Goal: Task Accomplishment & Management: Complete application form

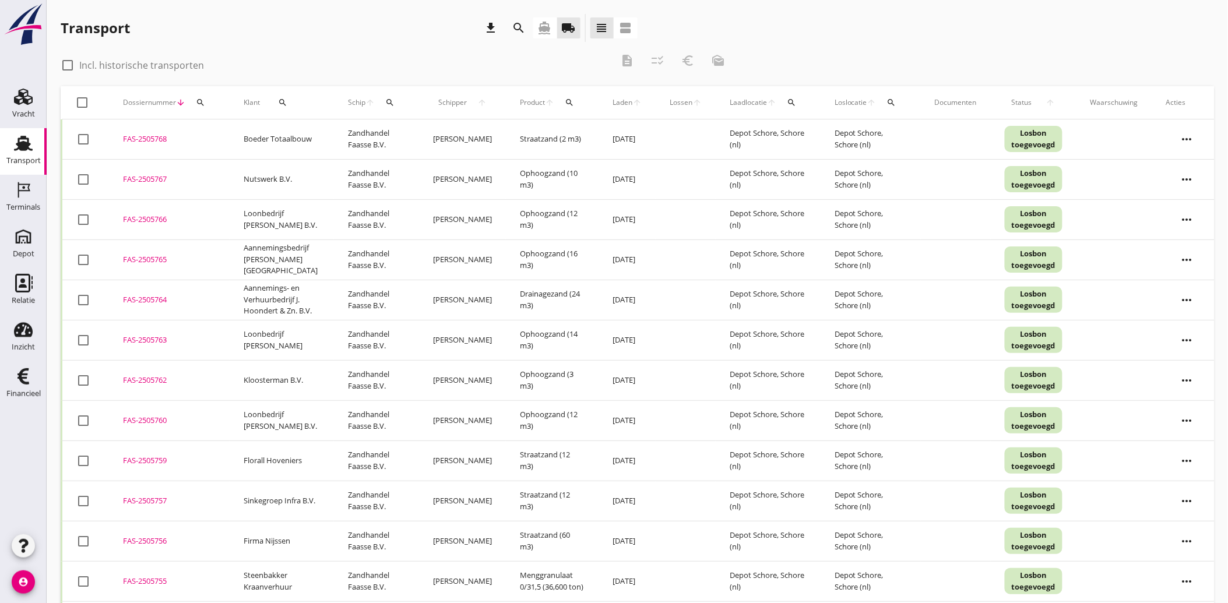
click at [284, 103] on icon "search" at bounding box center [282, 102] width 9 height 9
click at [295, 132] on input "Zoeken op opdrachtgever..." at bounding box center [329, 136] width 121 height 19
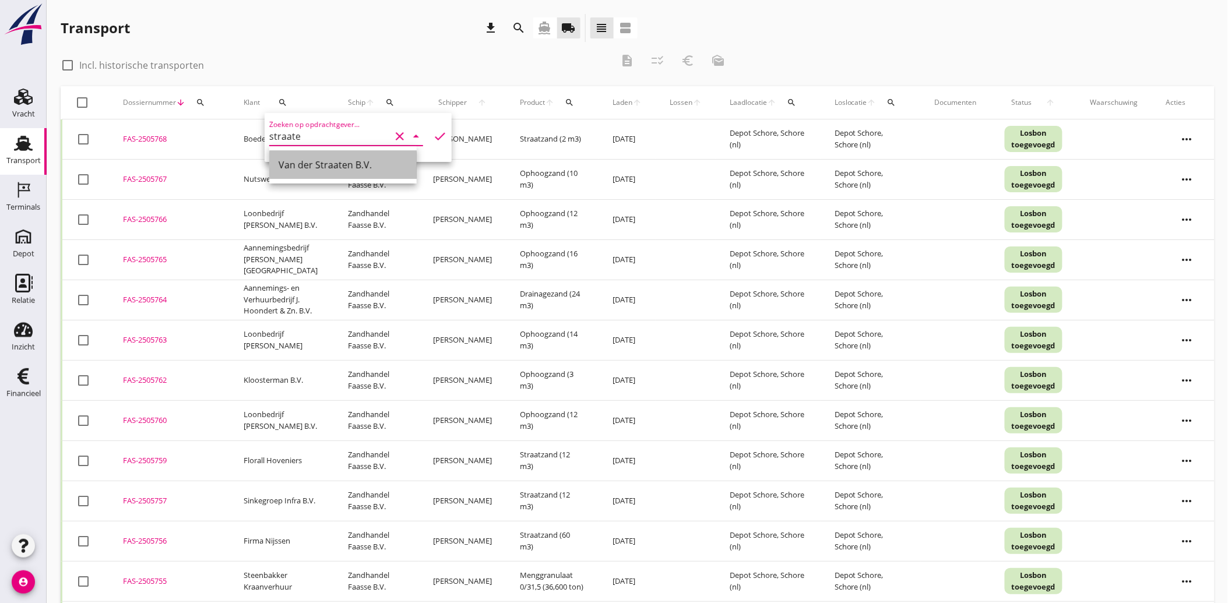
click at [342, 164] on div "Van der Straaten B.V." at bounding box center [343, 165] width 129 height 14
type input "Van der Straaten B.V."
click at [433, 133] on icon "check" at bounding box center [440, 136] width 14 height 14
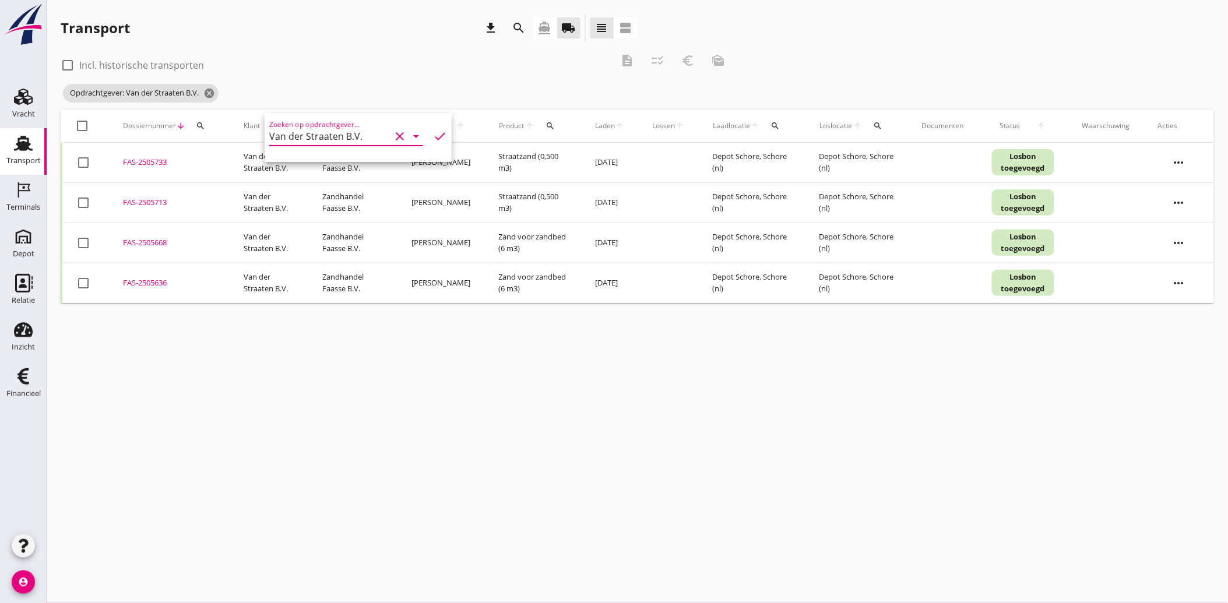
click at [400, 328] on div "cancel You are impersonating another user. Transport download search directions…" at bounding box center [637, 301] width 1181 height 603
click at [85, 241] on div at bounding box center [83, 243] width 20 height 20
checkbox input "true"
click at [85, 282] on div at bounding box center [83, 283] width 20 height 20
checkbox input "true"
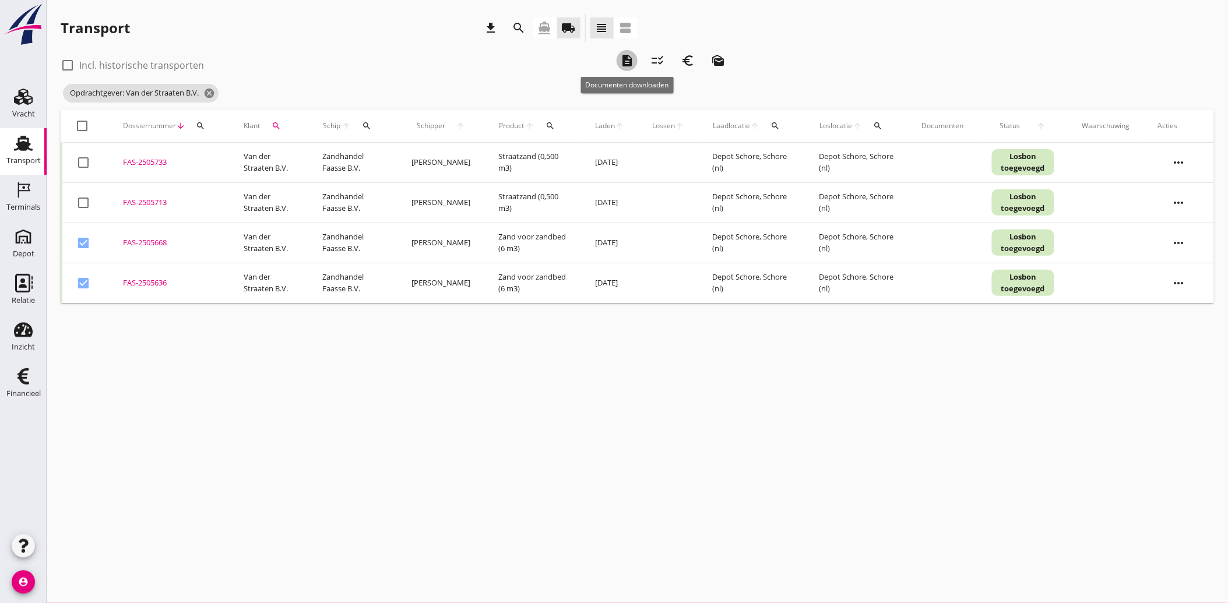
click at [625, 57] on icon "description" at bounding box center [627, 61] width 14 height 14
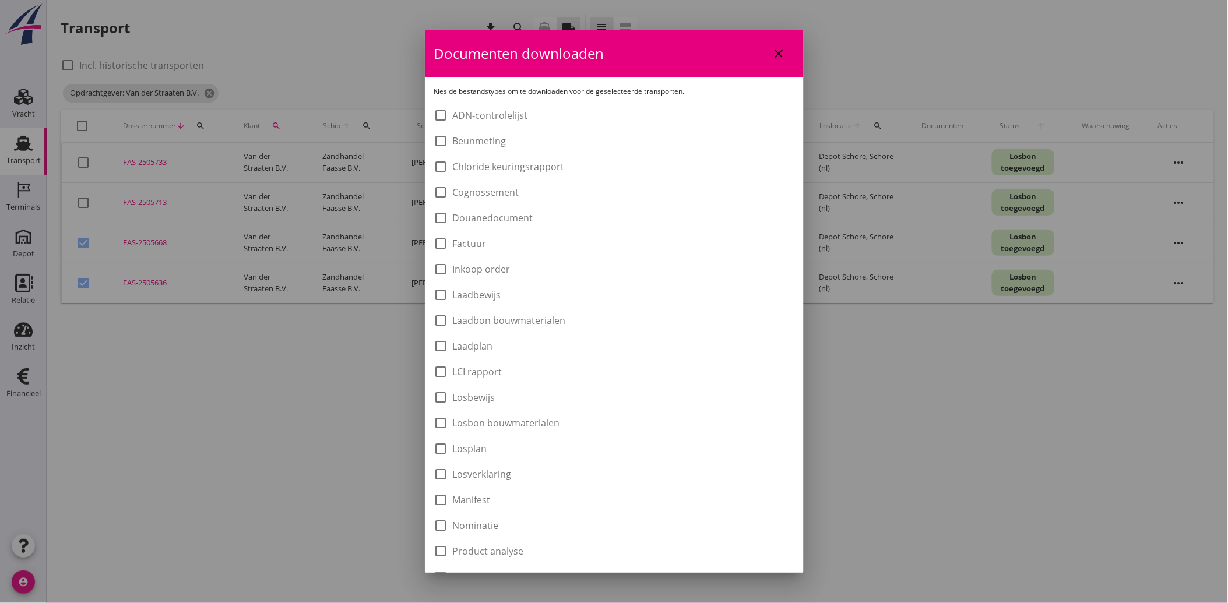
click at [473, 323] on label "Laadbon bouwmaterialen" at bounding box center [509, 321] width 113 height 12
checkbox input "true"
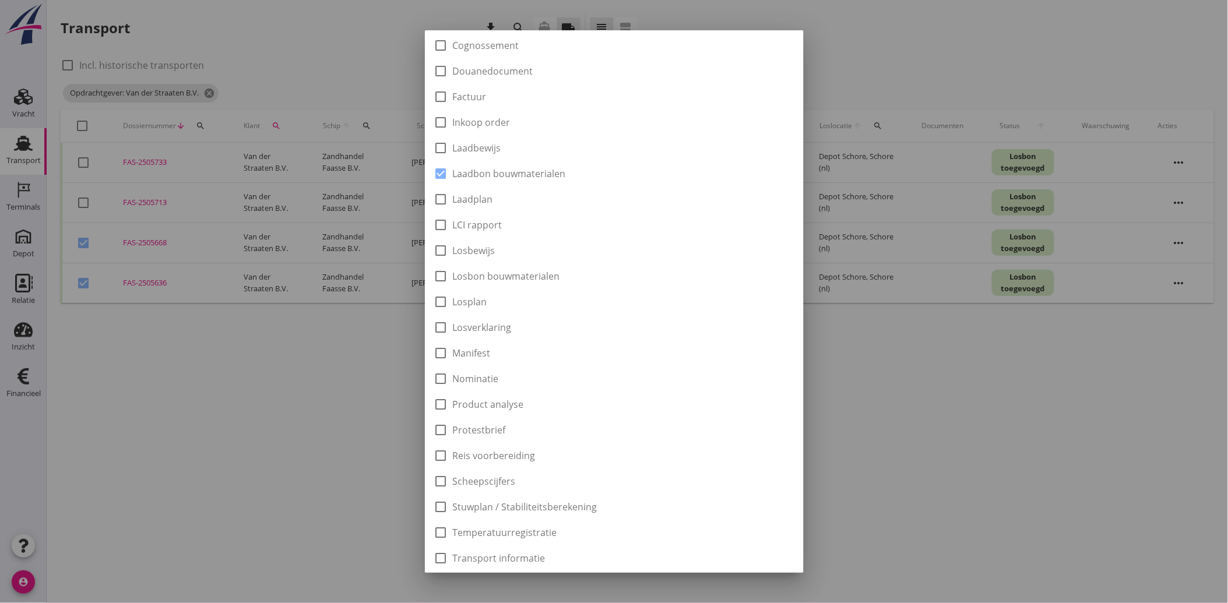
scroll to position [259, 0]
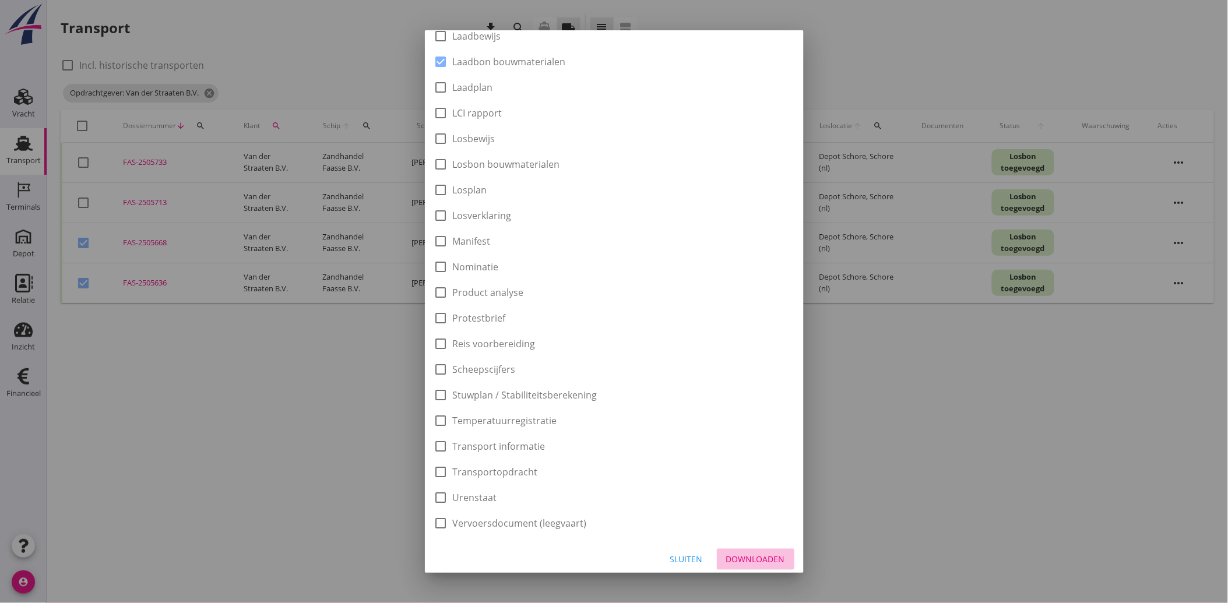
click at [762, 567] on button "Downloaden" at bounding box center [756, 559] width 78 height 21
checkbox input "false"
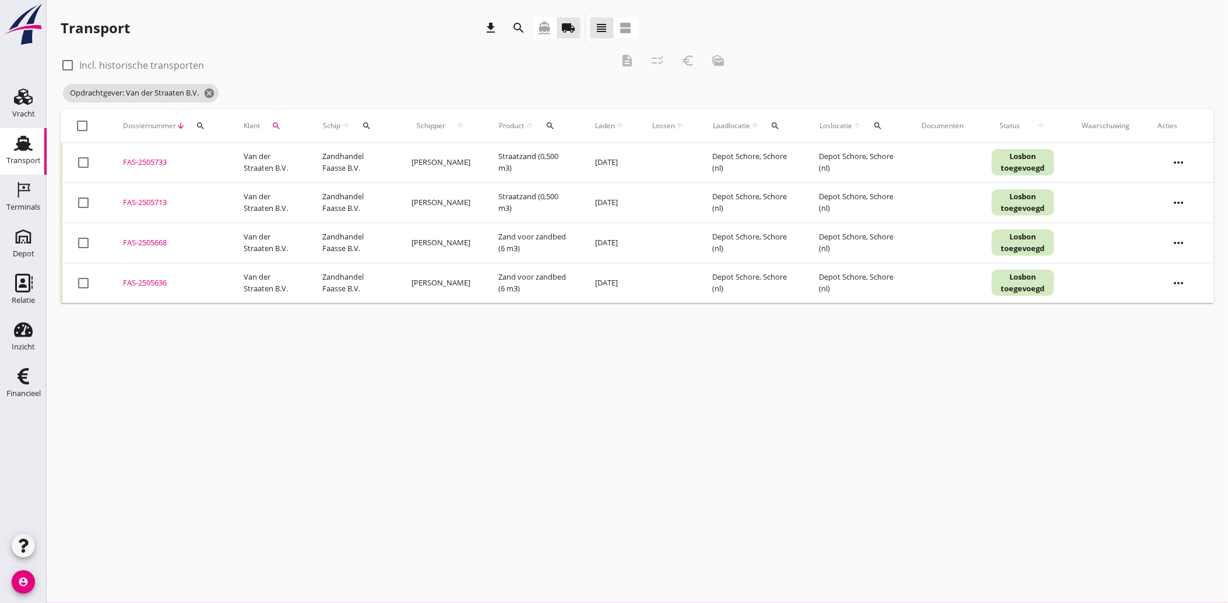
click at [77, 237] on div at bounding box center [83, 243] width 20 height 20
checkbox input "true"
drag, startPoint x: 79, startPoint y: 283, endPoint x: 127, endPoint y: 282, distance: 48.4
click at [79, 284] on div at bounding box center [83, 283] width 20 height 20
checkbox input "true"
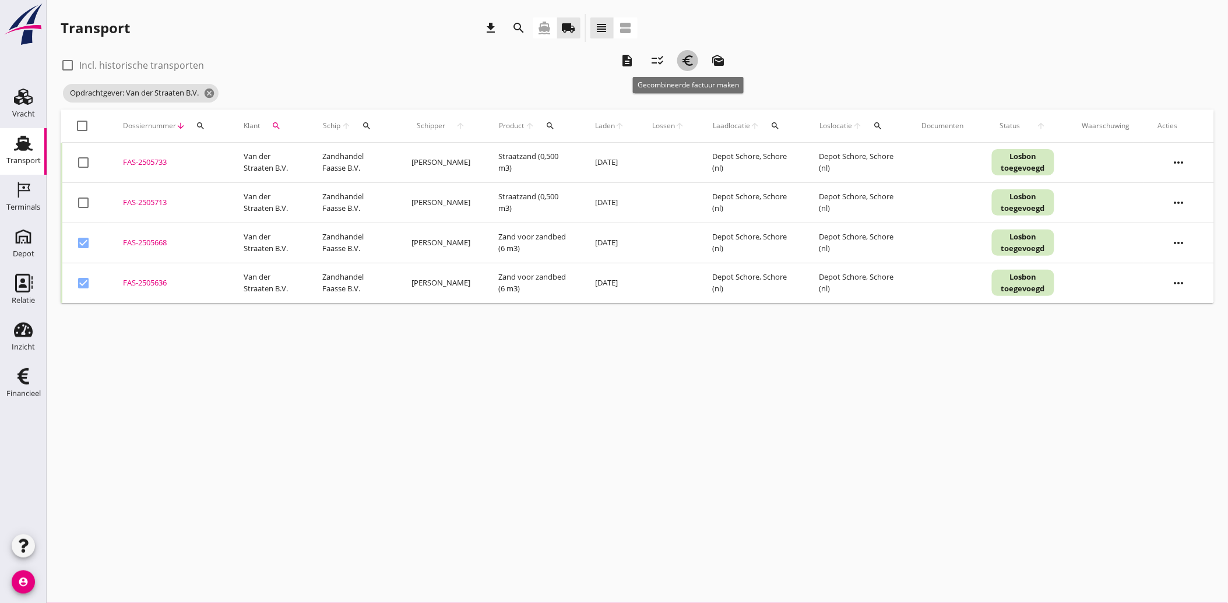
click at [684, 54] on icon "euro_symbol" at bounding box center [688, 61] width 14 height 14
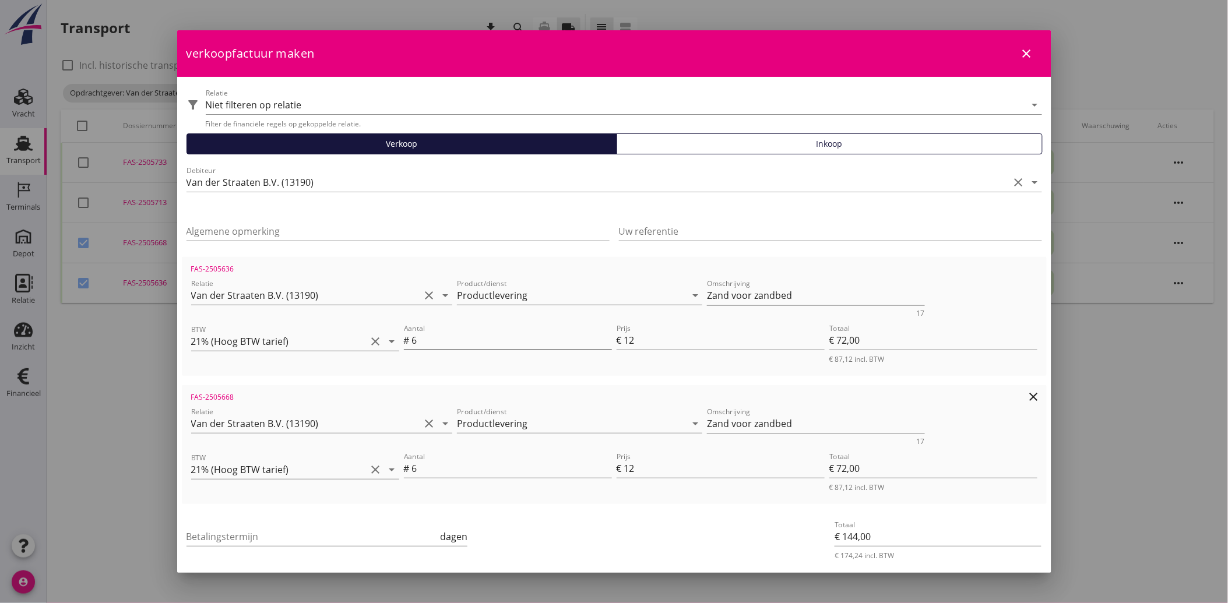
scroll to position [51, 0]
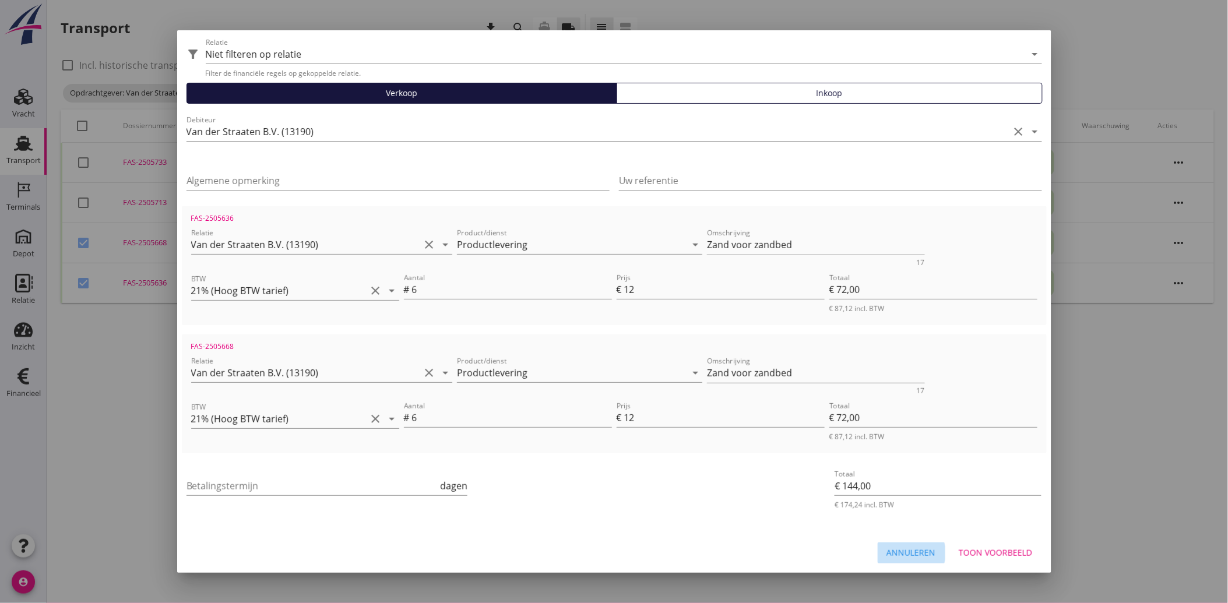
click at [903, 548] on div "Annuleren" at bounding box center [911, 553] width 49 height 12
checkbox input "false"
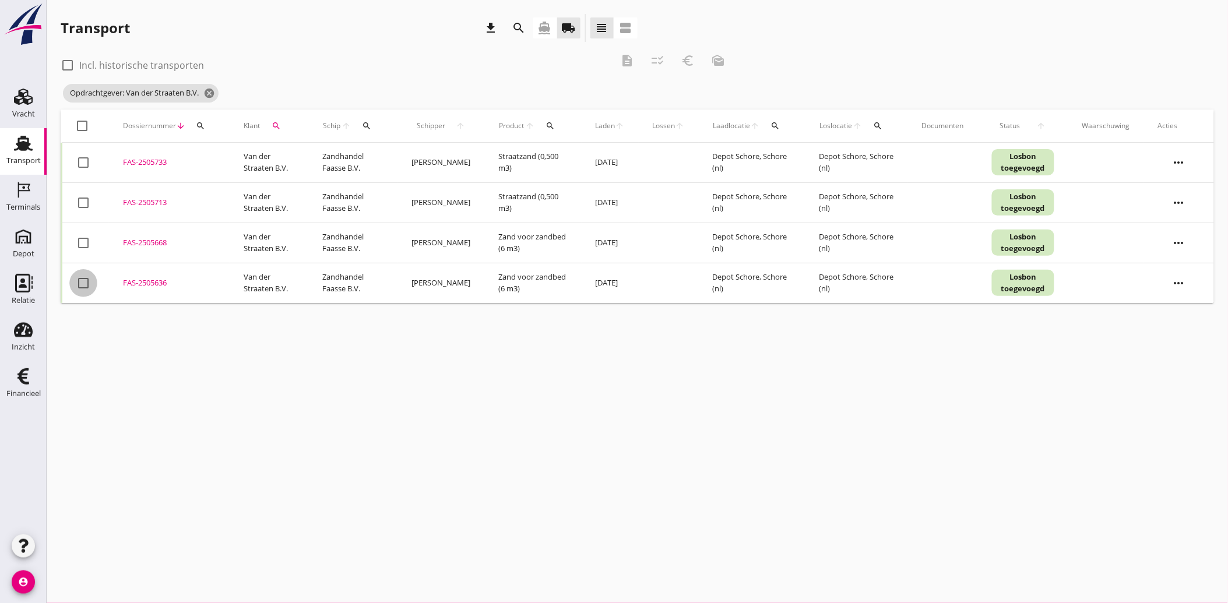
drag, startPoint x: 86, startPoint y: 278, endPoint x: 142, endPoint y: 298, distance: 60.1
click at [86, 279] on div at bounding box center [83, 283] width 20 height 20
click at [690, 61] on icon "euro_symbol" at bounding box center [688, 61] width 14 height 14
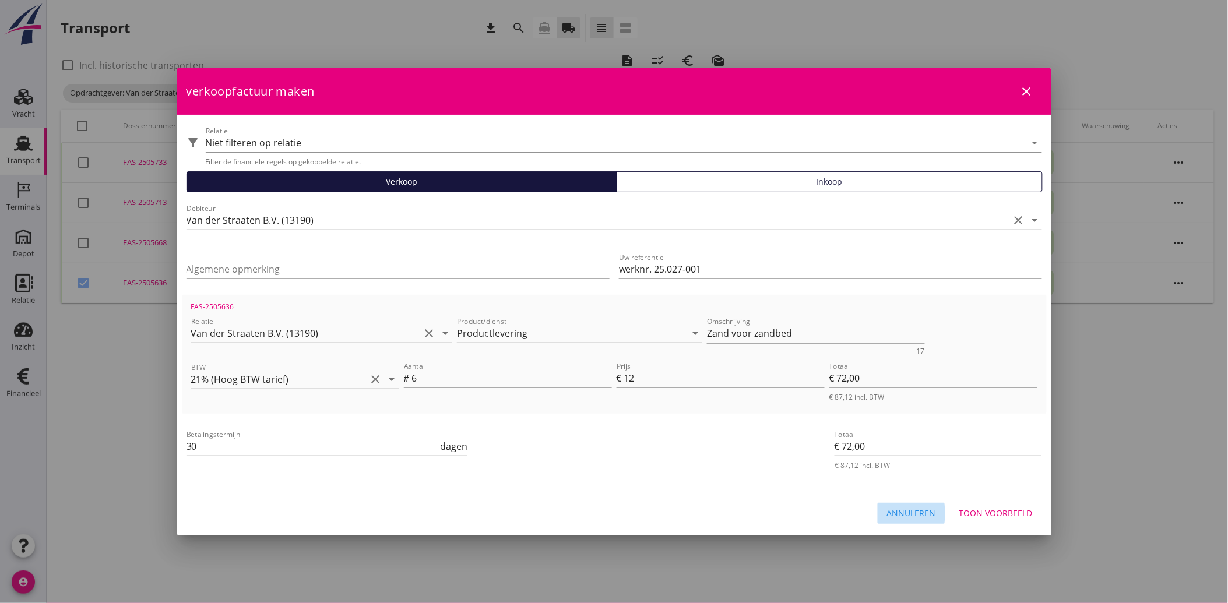
click at [924, 513] on div "Annuleren" at bounding box center [911, 513] width 49 height 12
checkbox input "false"
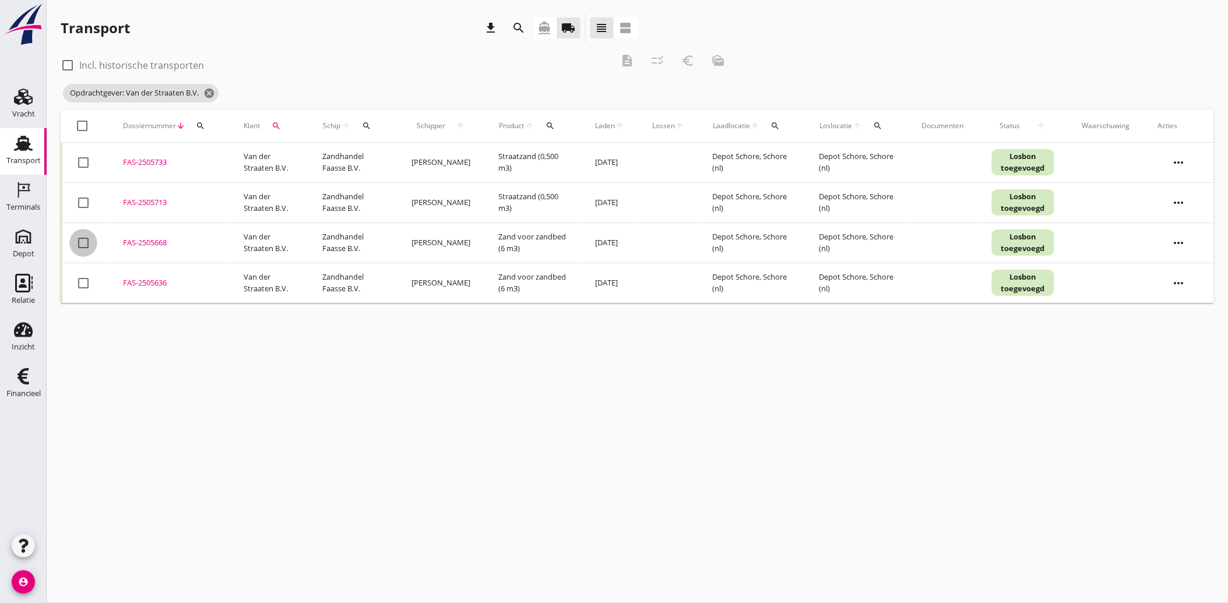
drag, startPoint x: 84, startPoint y: 241, endPoint x: 357, endPoint y: 228, distance: 273.7
click at [84, 241] on div at bounding box center [83, 243] width 20 height 20
click at [695, 57] on icon "euro_symbol" at bounding box center [688, 61] width 14 height 14
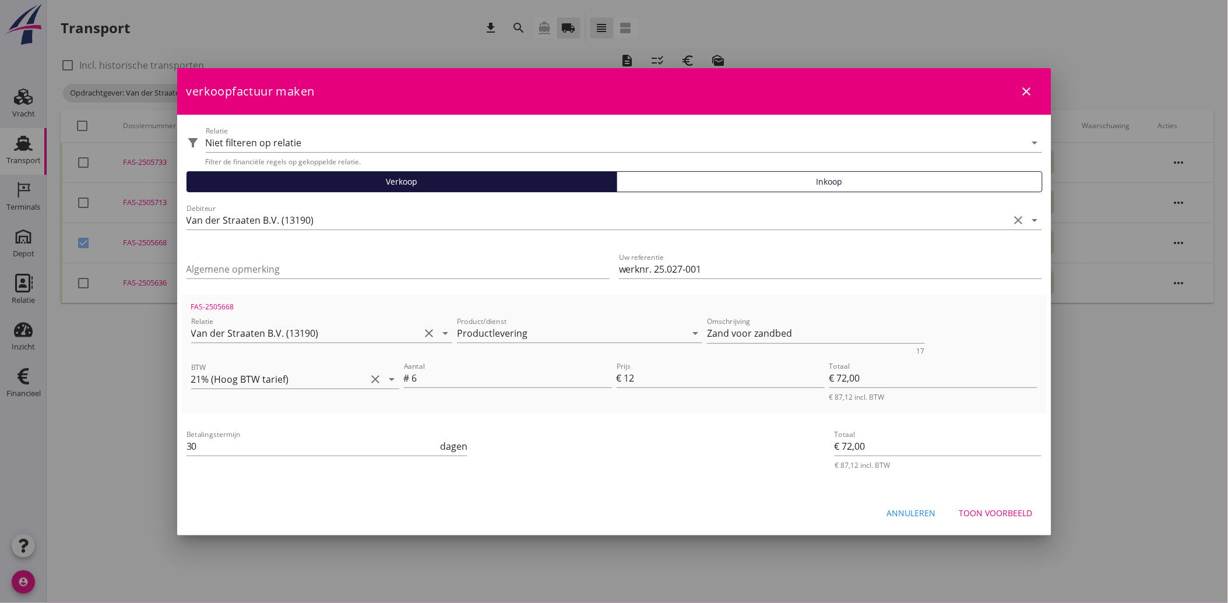
click at [906, 510] on div "Annuleren" at bounding box center [911, 513] width 49 height 12
checkbox input "false"
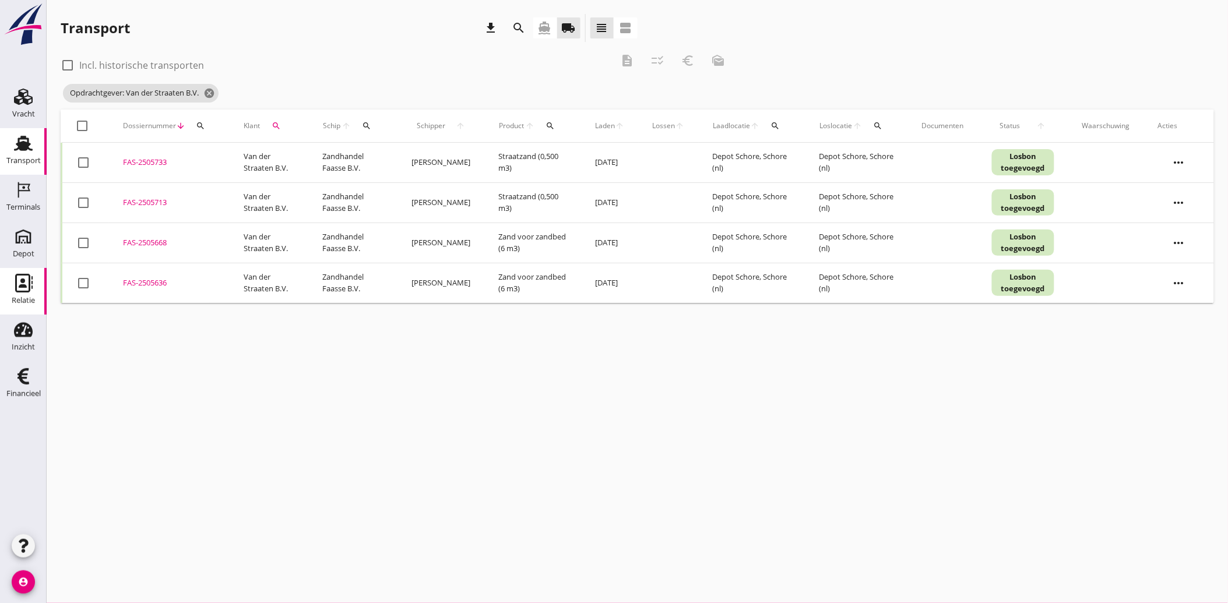
click at [21, 282] on use at bounding box center [23, 283] width 17 height 19
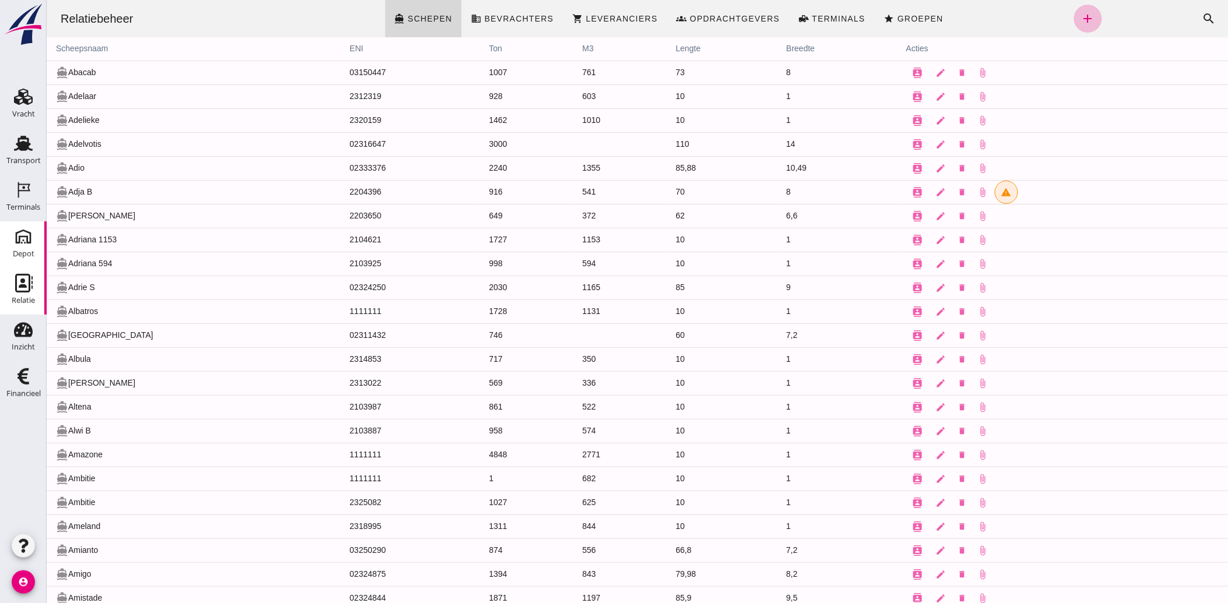
click at [21, 237] on icon "Depot" at bounding box center [23, 236] width 19 height 19
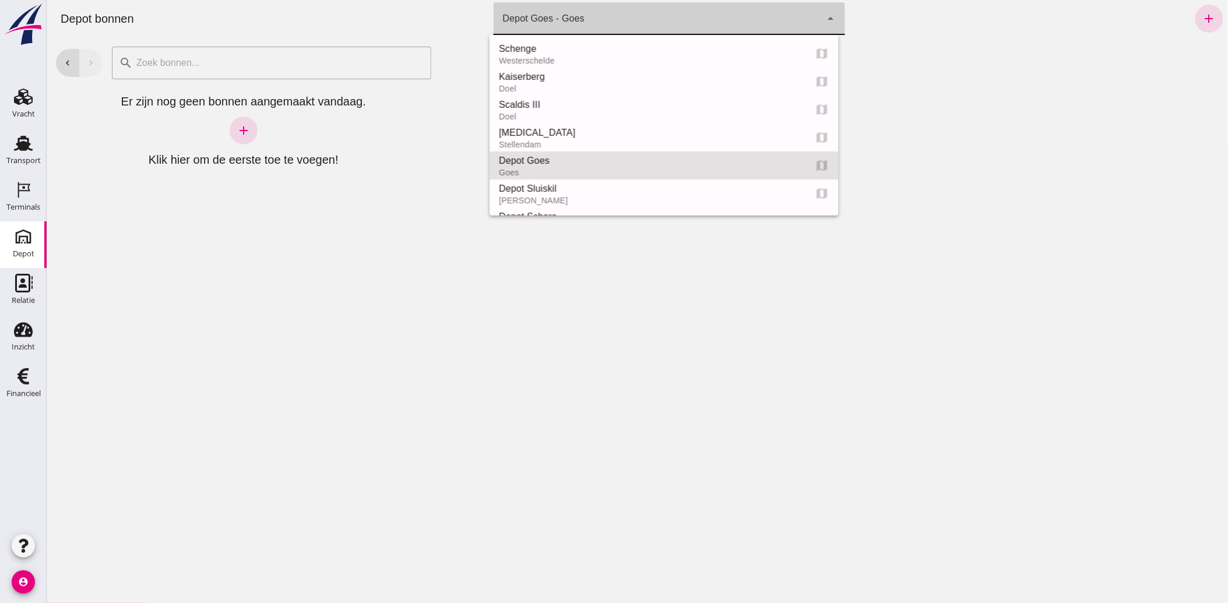
click at [824, 14] on icon "arrow_drop_down" at bounding box center [831, 19] width 14 height 14
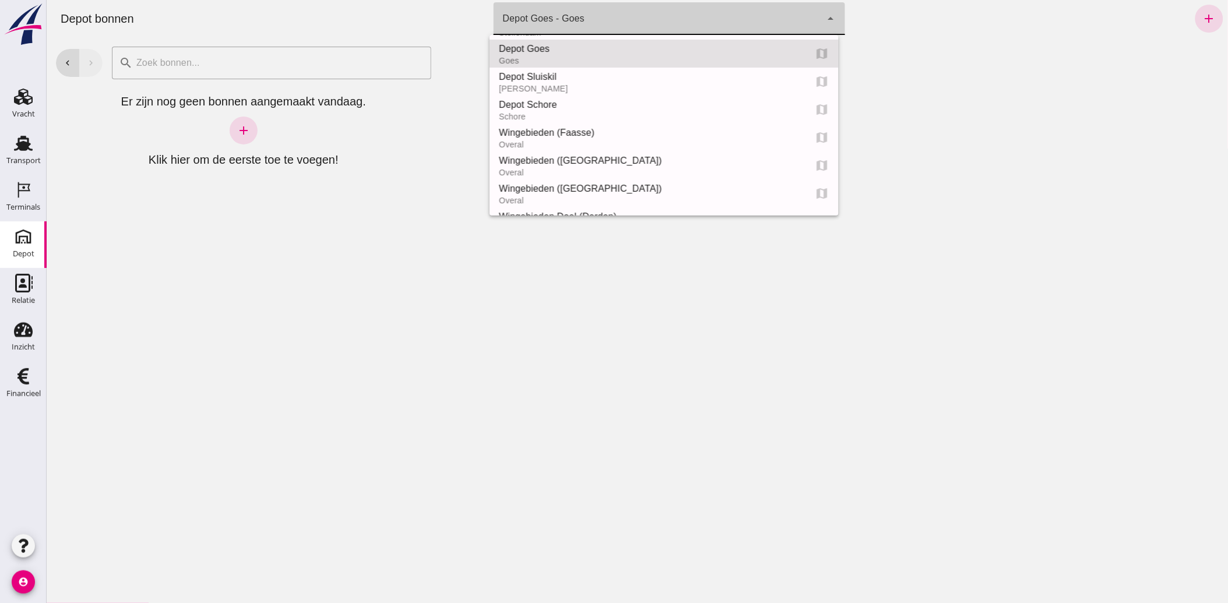
click at [588, 112] on div "Schore" at bounding box center [647, 116] width 298 height 9
type input "da4e762a-ddf1-4556-b2ca-bcf6277de398"
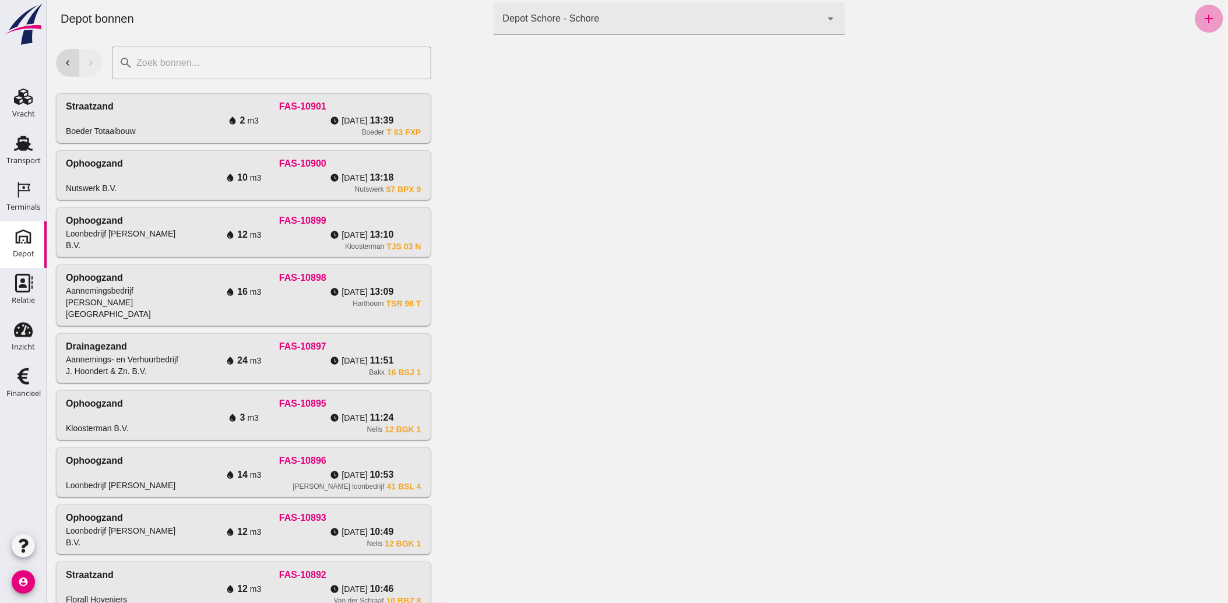
click at [1202, 12] on icon "add" at bounding box center [1209, 19] width 14 height 14
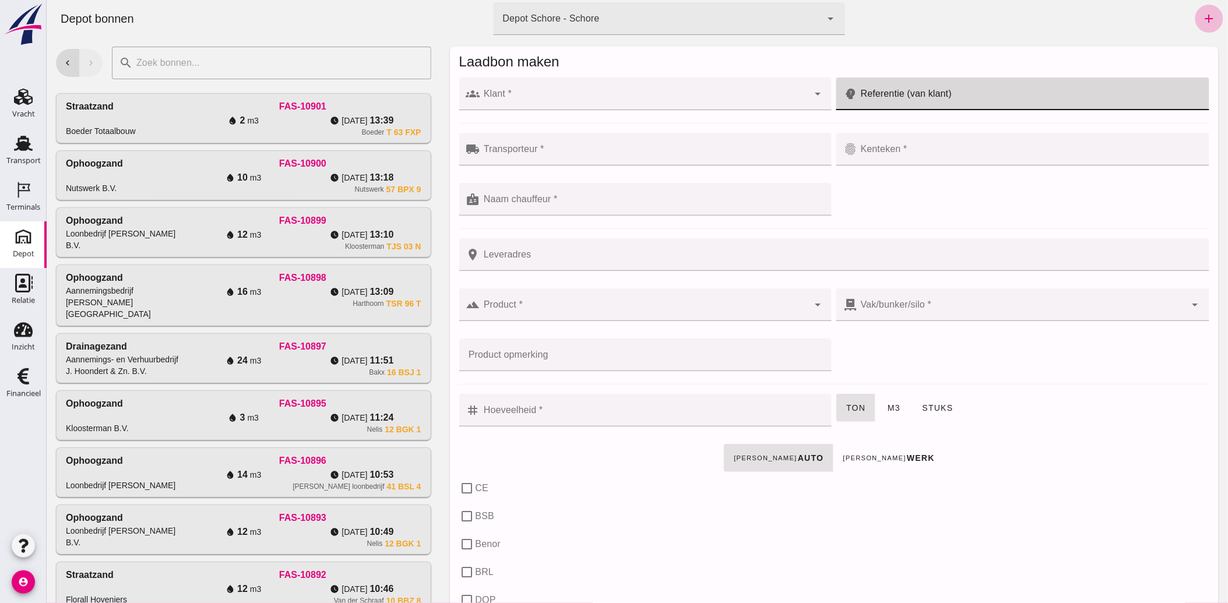
click at [872, 92] on input "Referentie (van klant)" at bounding box center [1029, 94] width 345 height 33
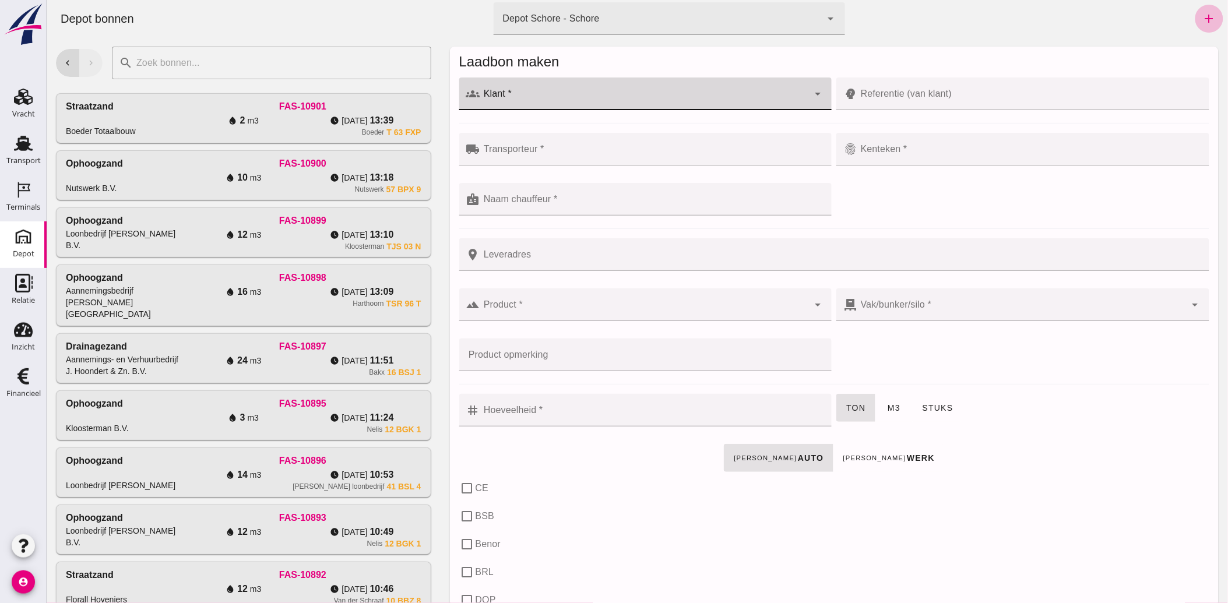
click at [607, 103] on input "Klant *" at bounding box center [644, 100] width 329 height 14
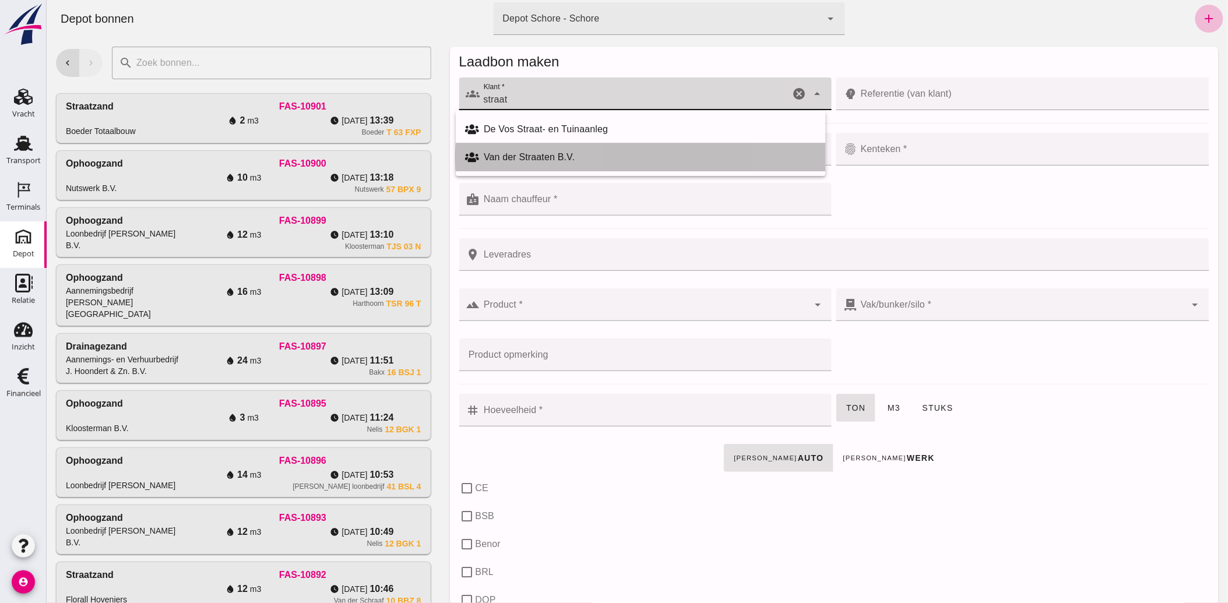
click at [551, 154] on div "Van der Straaten B.V." at bounding box center [649, 157] width 332 height 14
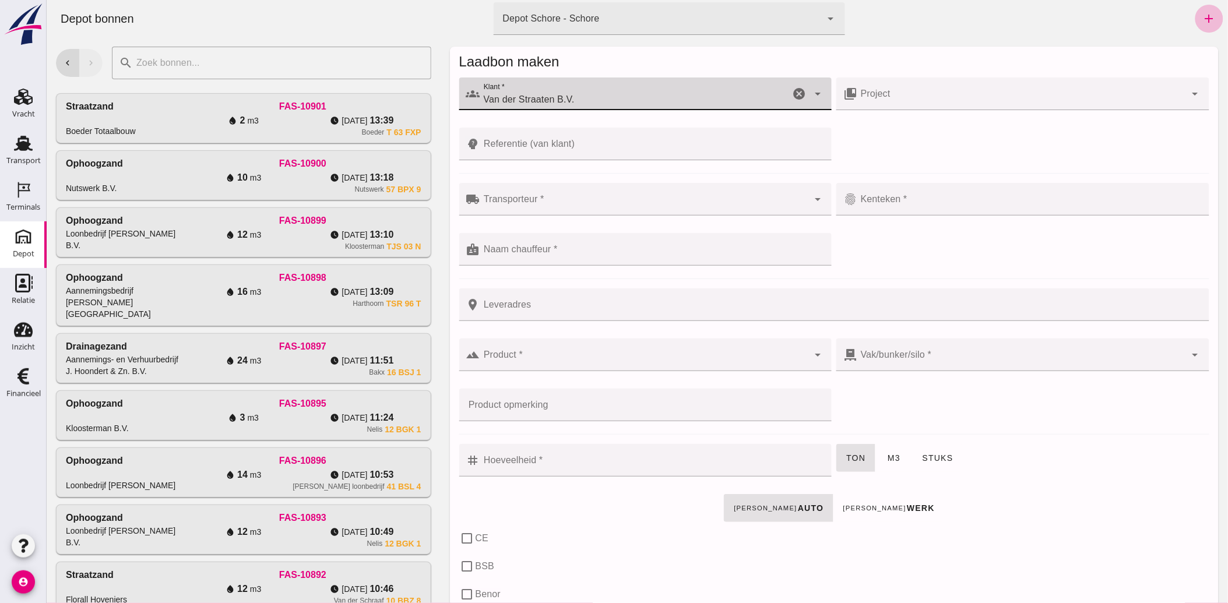
type input "Van der Straaten B.V."
click at [1188, 94] on icon "arrow_drop_down" at bounding box center [1195, 94] width 14 height 14
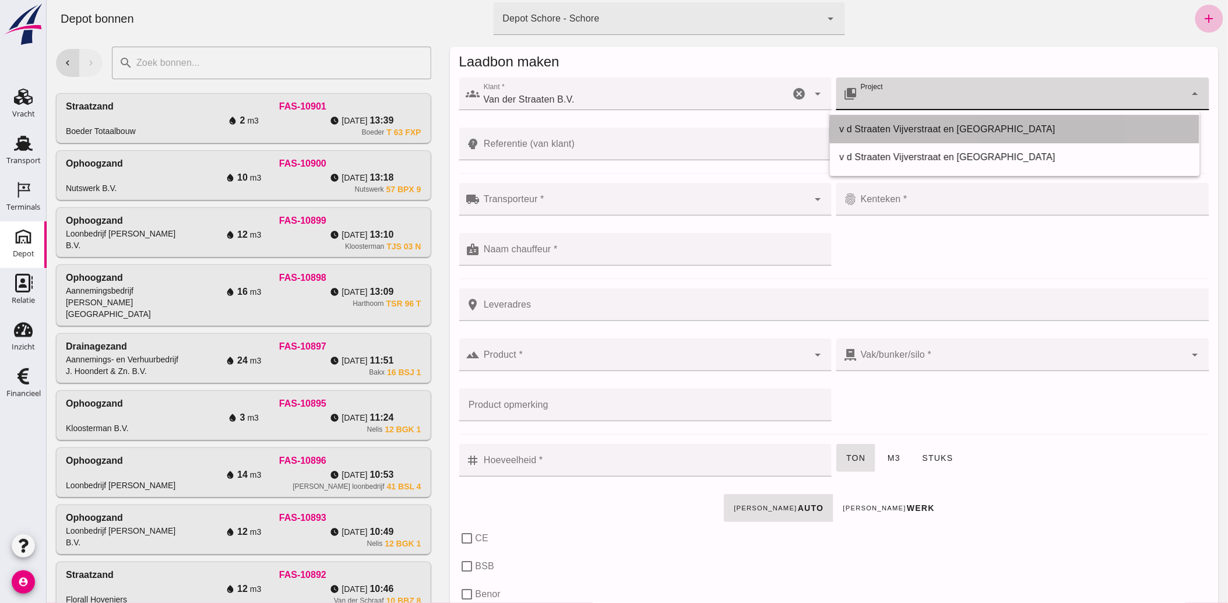
click at [976, 125] on div "v d Straaten Vijverstraat en [GEOGRAPHIC_DATA]" at bounding box center [1014, 129] width 351 height 14
type input "v d Straaten Vijverstraat en [GEOGRAPHIC_DATA]"
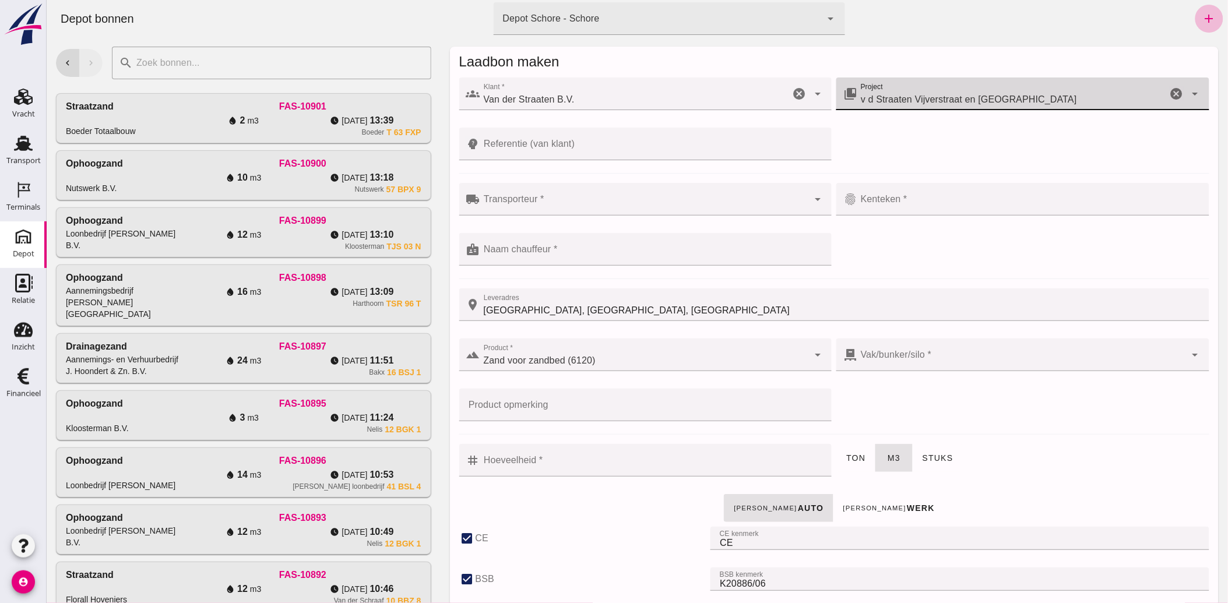
type input "[GEOGRAPHIC_DATA], [GEOGRAPHIC_DATA], [GEOGRAPHIC_DATA]"
checkbox input "true"
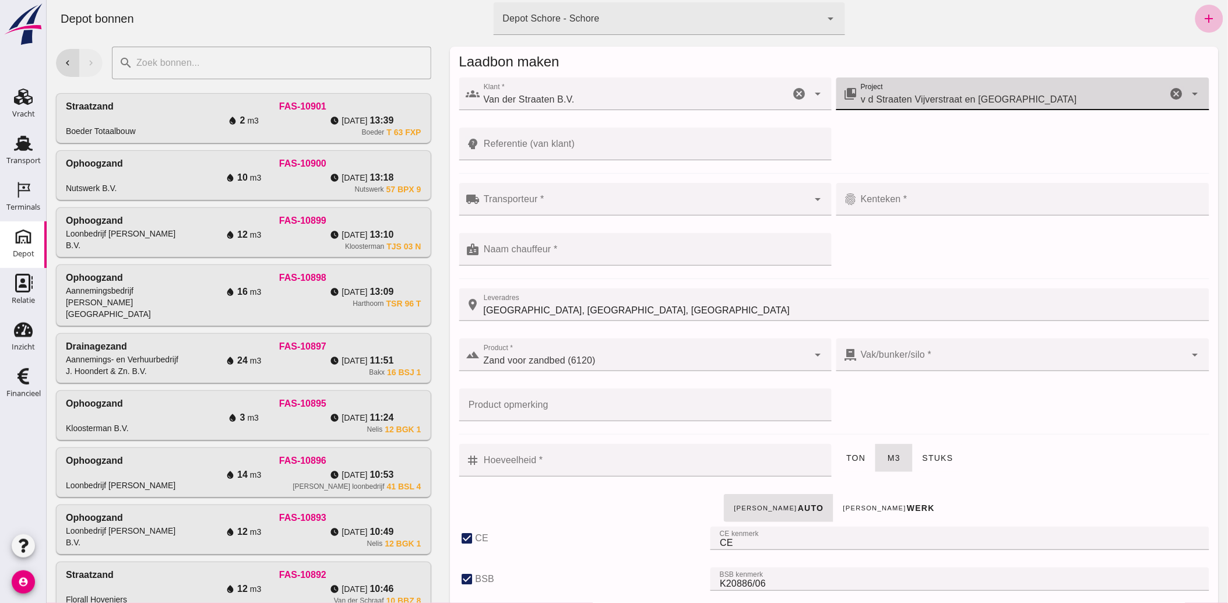
checkbox input "true"
type input "39"
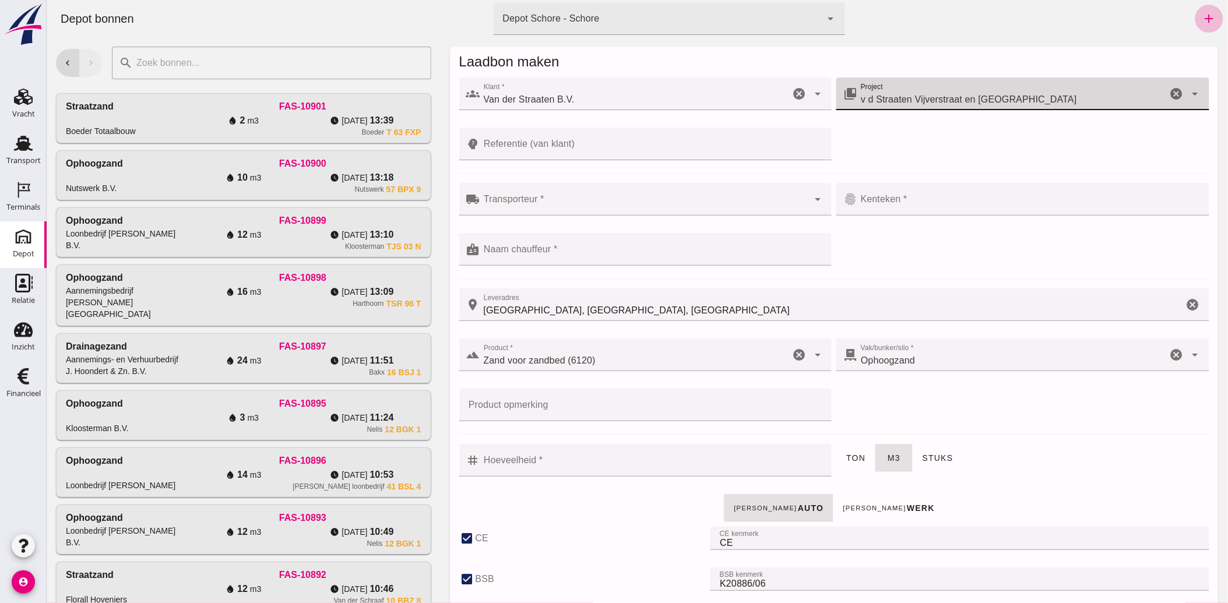
click at [515, 143] on input "Referentie (van klant)" at bounding box center [652, 144] width 345 height 33
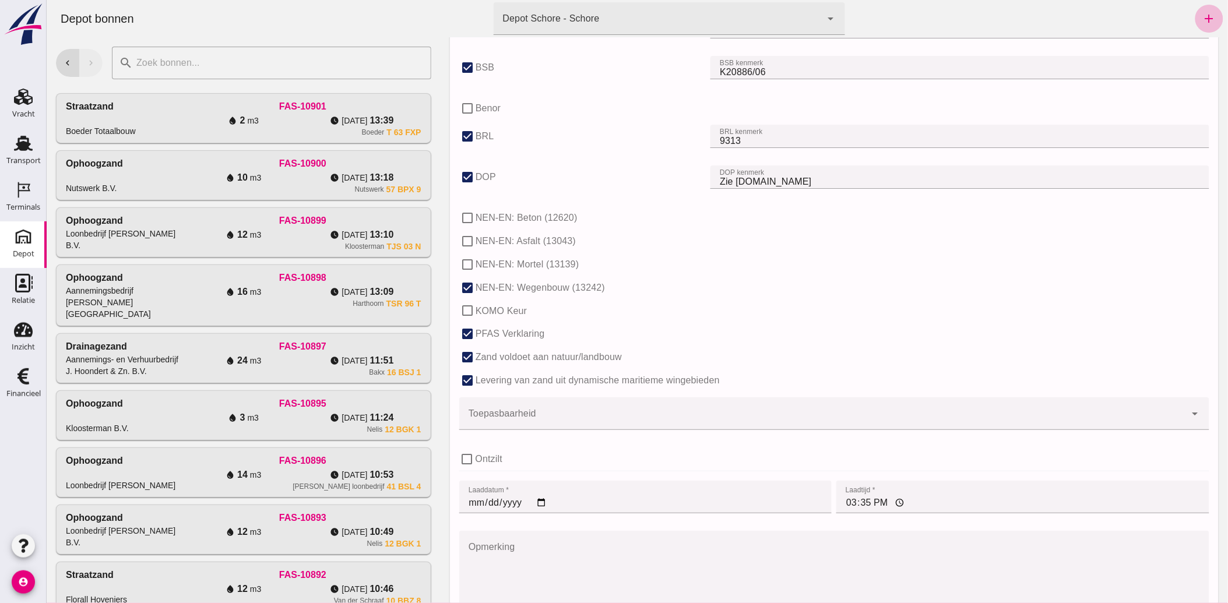
scroll to position [703, 0]
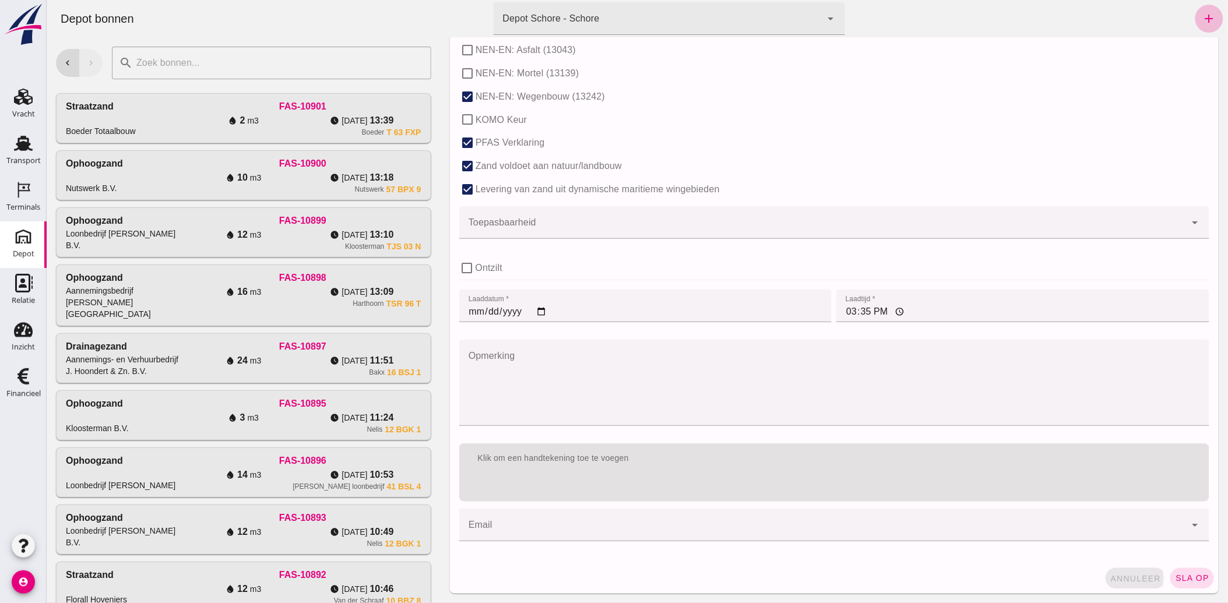
click at [1121, 581] on span "annuleer" at bounding box center [1135, 578] width 51 height 9
click at [1125, 578] on span "annuleer" at bounding box center [1135, 578] width 51 height 9
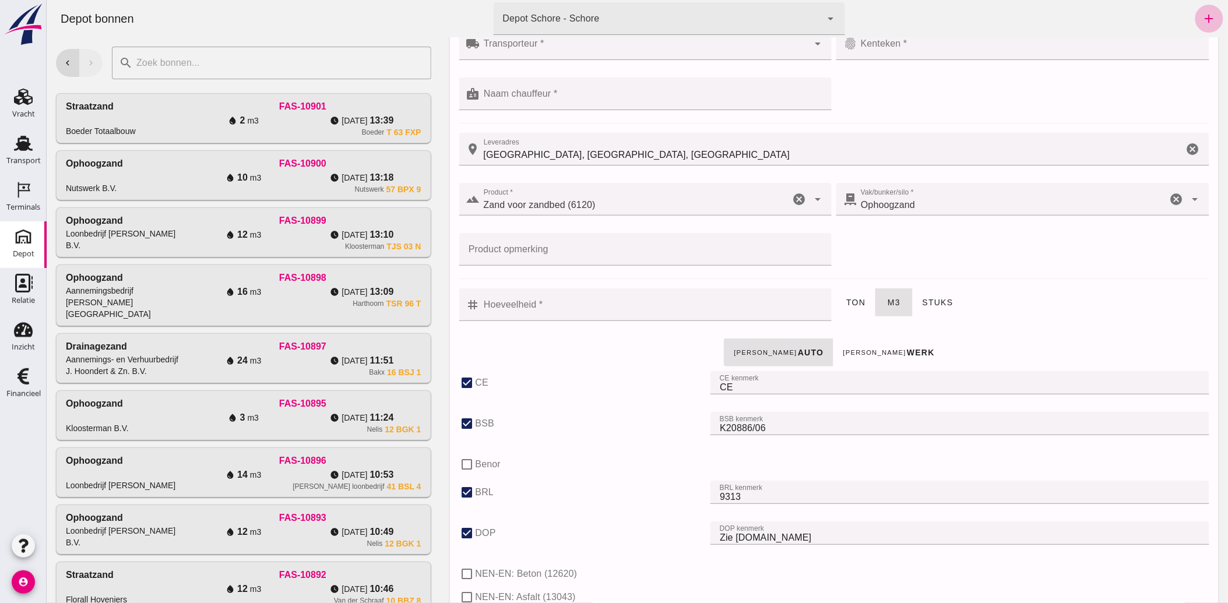
scroll to position [0, 0]
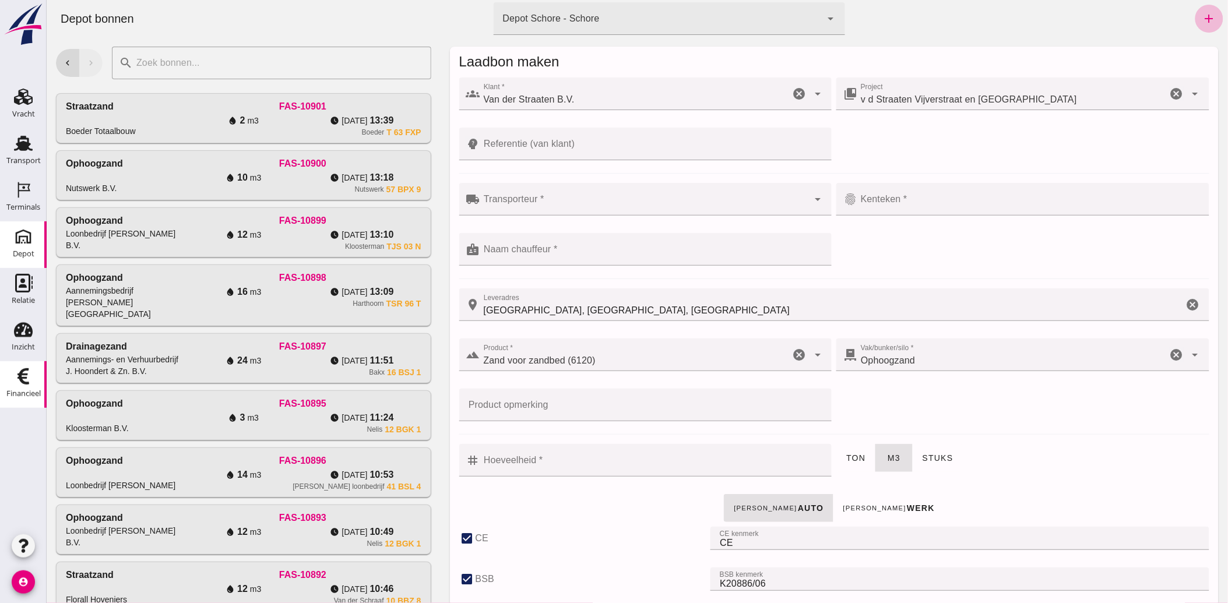
click at [14, 386] on div "Financieel" at bounding box center [23, 394] width 34 height 16
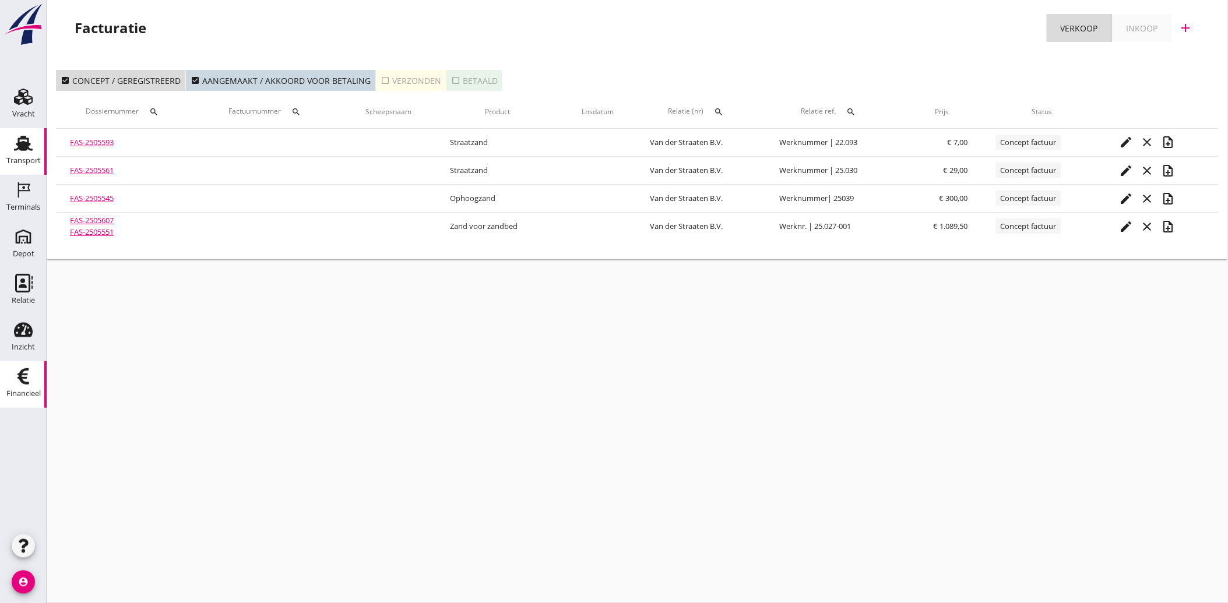
click at [25, 147] on use at bounding box center [23, 143] width 19 height 15
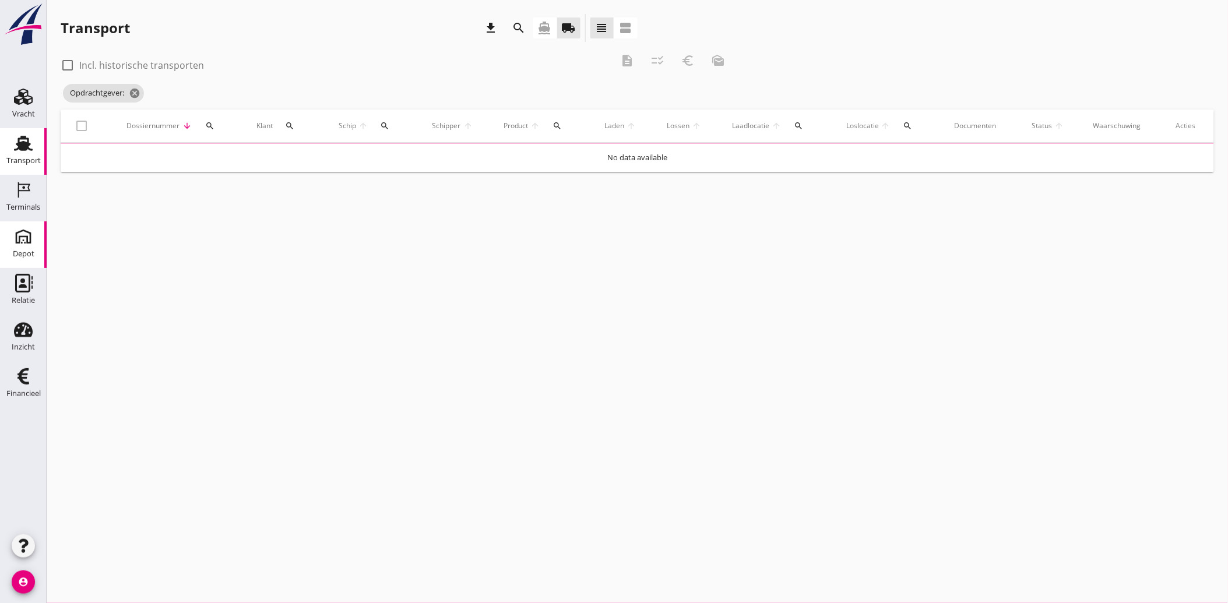
click at [18, 238] on icon "Depot" at bounding box center [23, 236] width 19 height 19
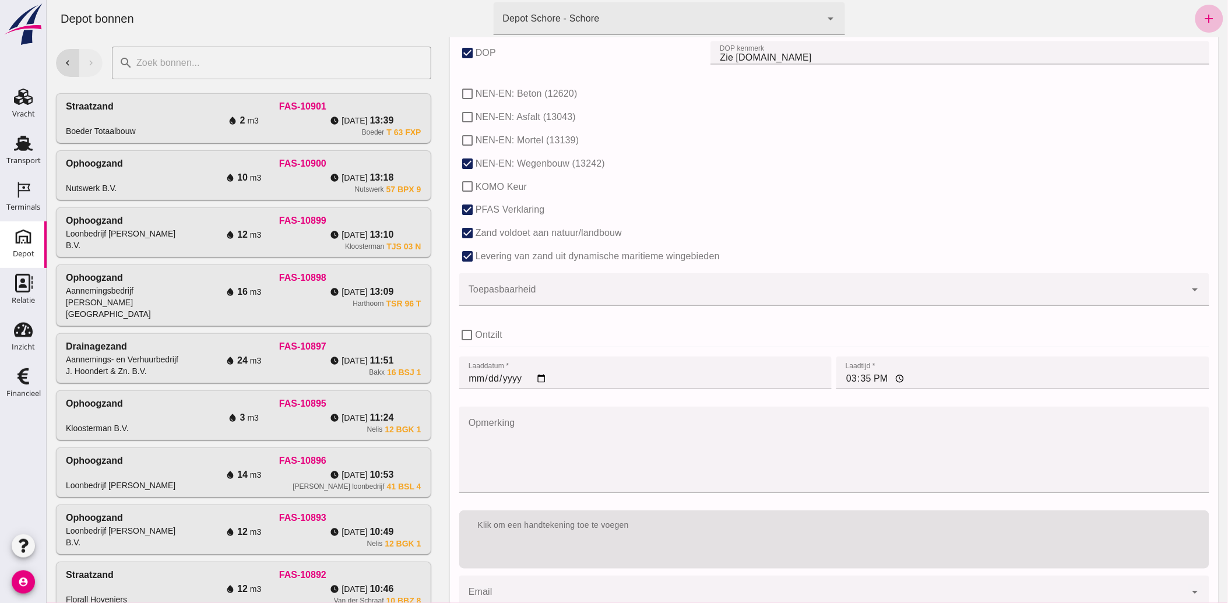
scroll to position [703, 0]
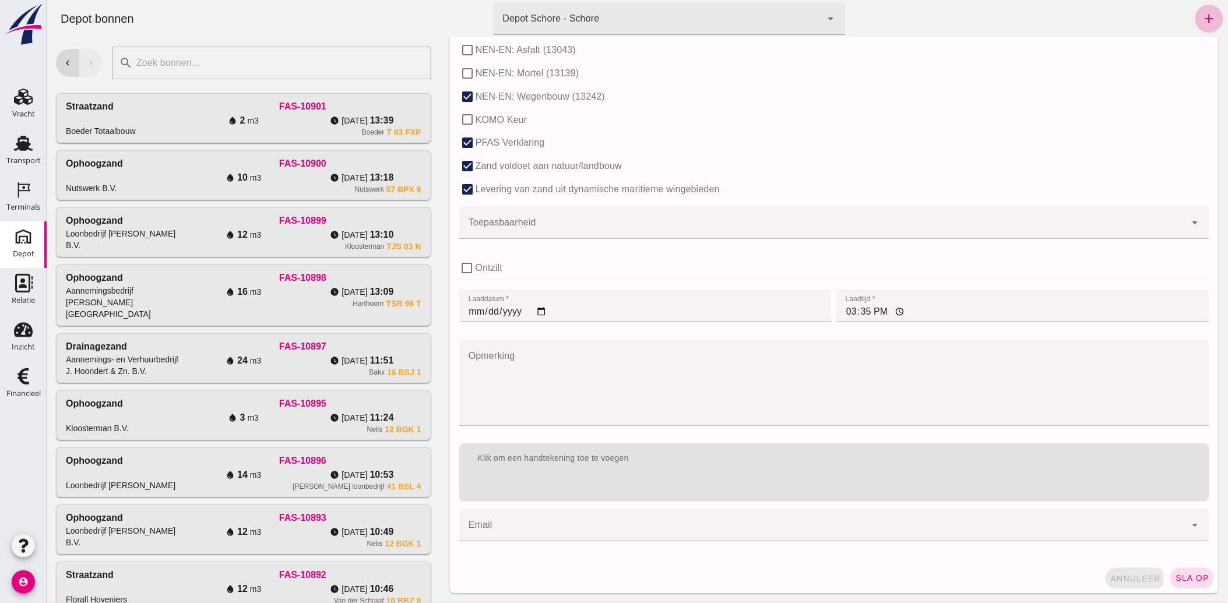
click at [1118, 576] on span "annuleer" at bounding box center [1135, 578] width 51 height 9
click at [1123, 577] on span "annuleer" at bounding box center [1135, 578] width 51 height 9
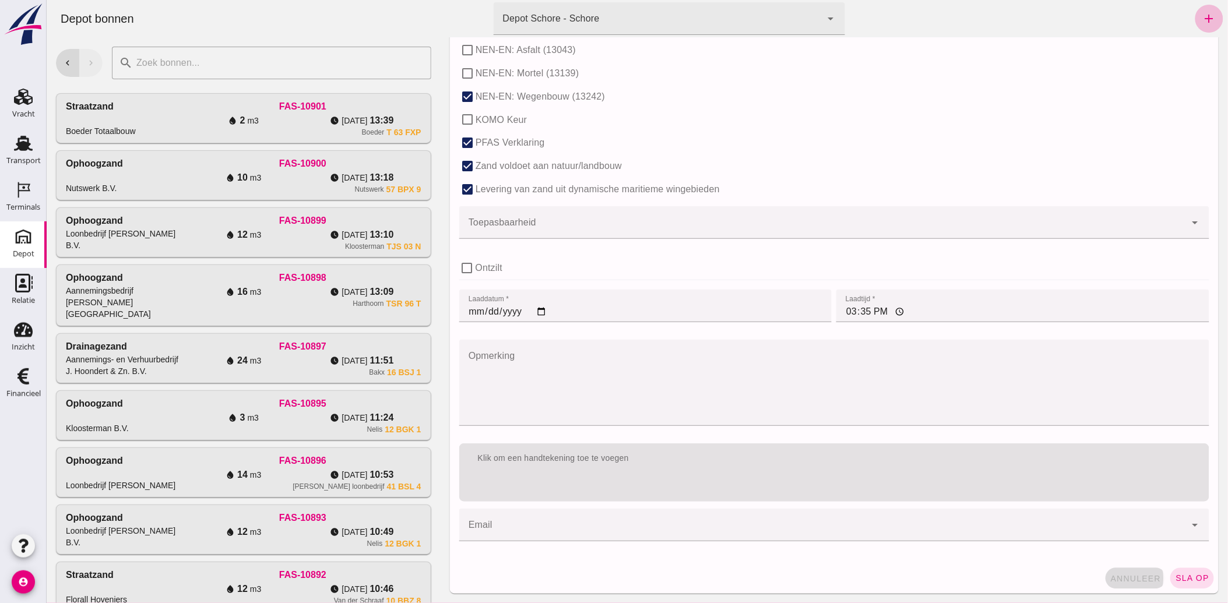
click at [1123, 577] on span "annuleer" at bounding box center [1135, 578] width 51 height 9
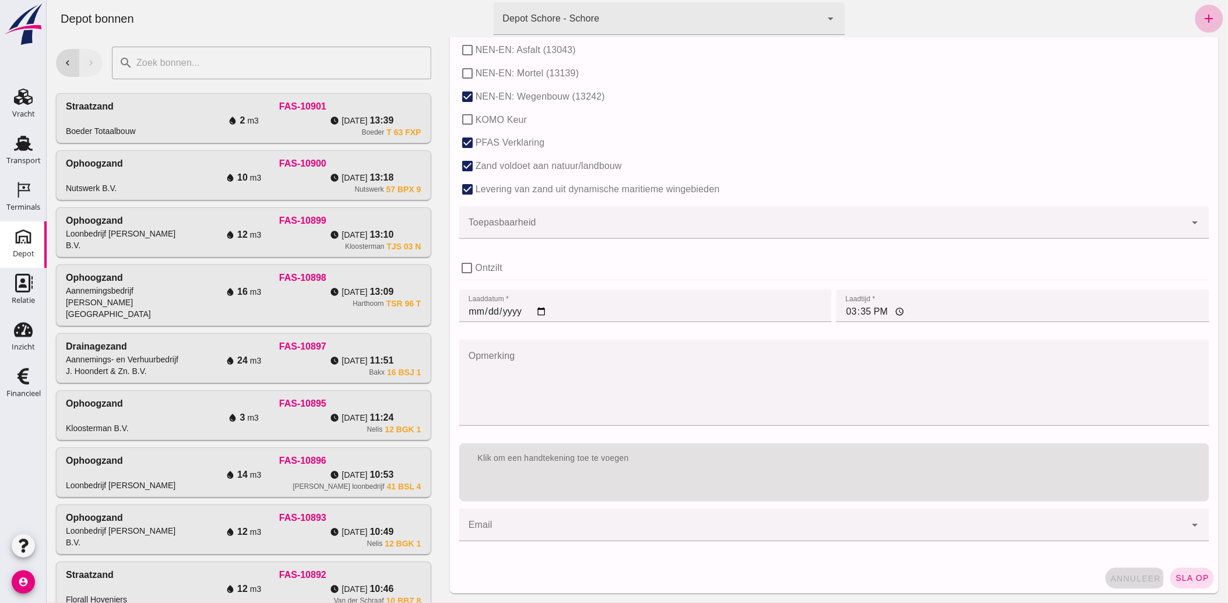
click at [1123, 577] on span "annuleer" at bounding box center [1135, 578] width 51 height 9
click at [1133, 578] on span "annuleer" at bounding box center [1135, 578] width 51 height 9
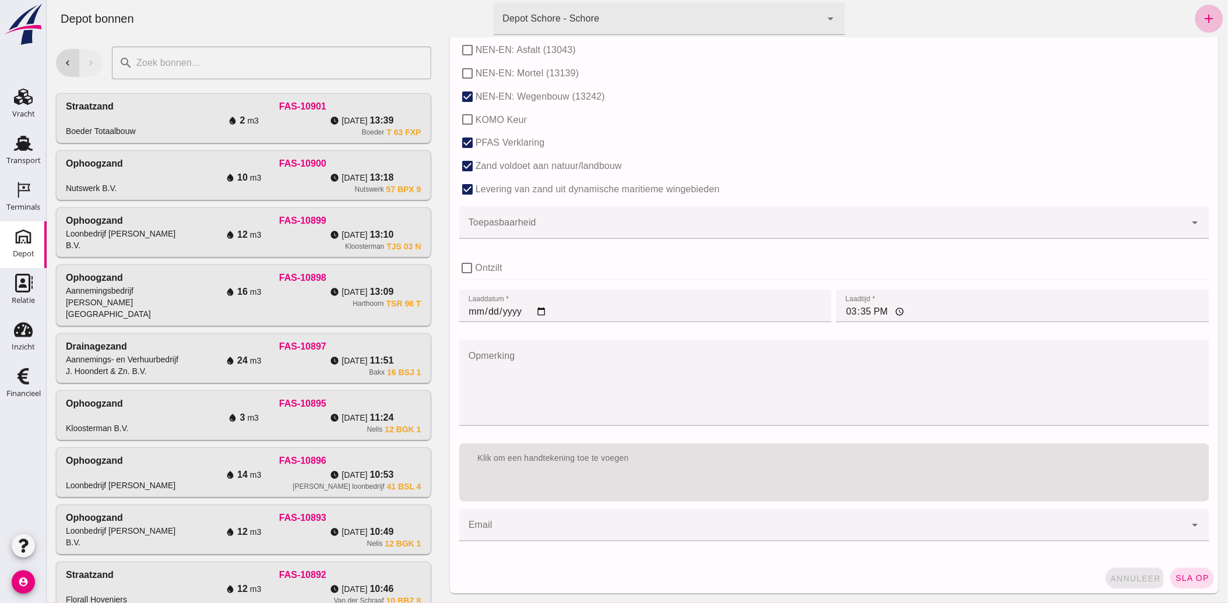
click at [1133, 578] on span "annuleer" at bounding box center [1135, 578] width 51 height 9
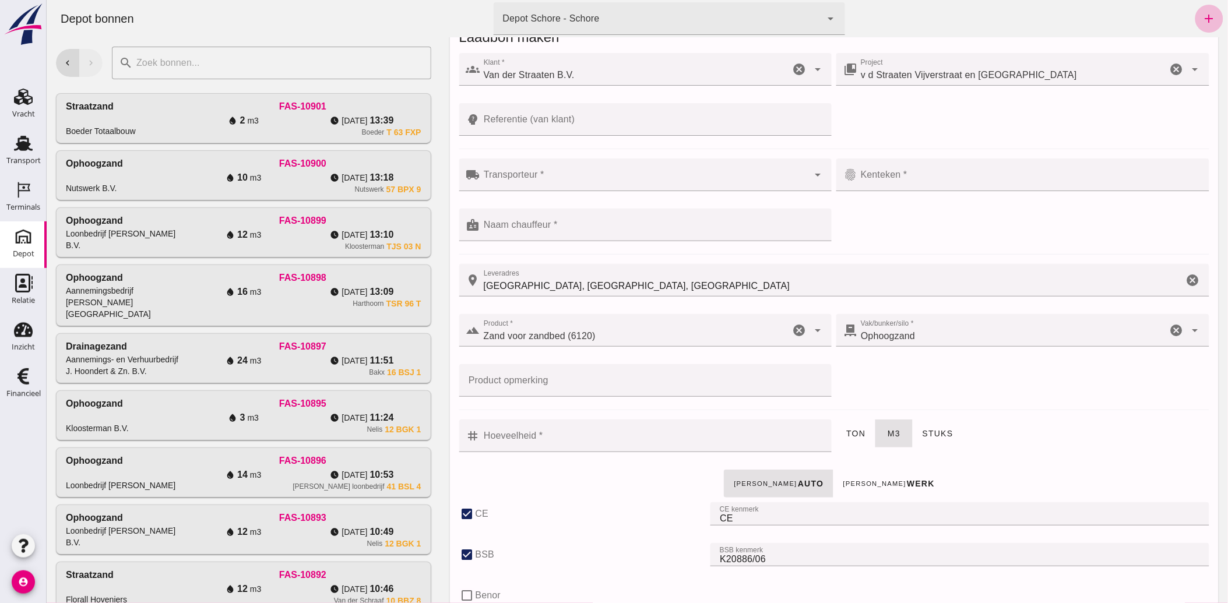
scroll to position [0, 0]
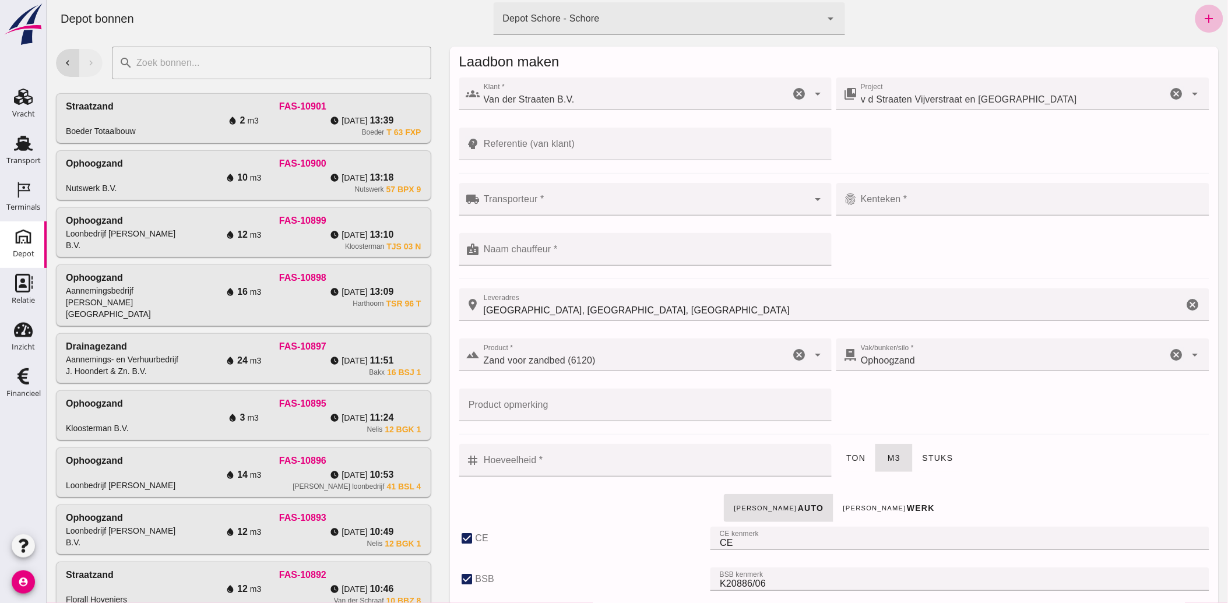
drag, startPoint x: 1082, startPoint y: 90, endPoint x: 754, endPoint y: 85, distance: 327.6
click at [758, 85] on div "groups Klant * Klant * Van der Straaten B.V. Van der Straaten B.V. cancel arrow…" at bounding box center [833, 125] width 755 height 100
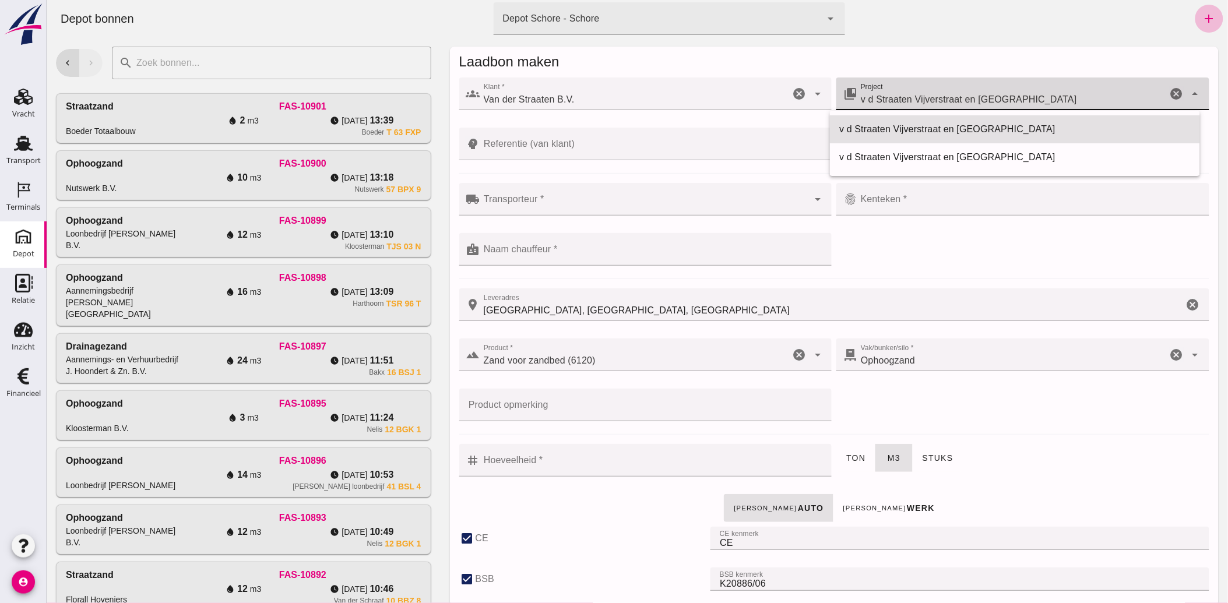
click at [608, 102] on input "Van der Straaten B.V." at bounding box center [635, 100] width 310 height 14
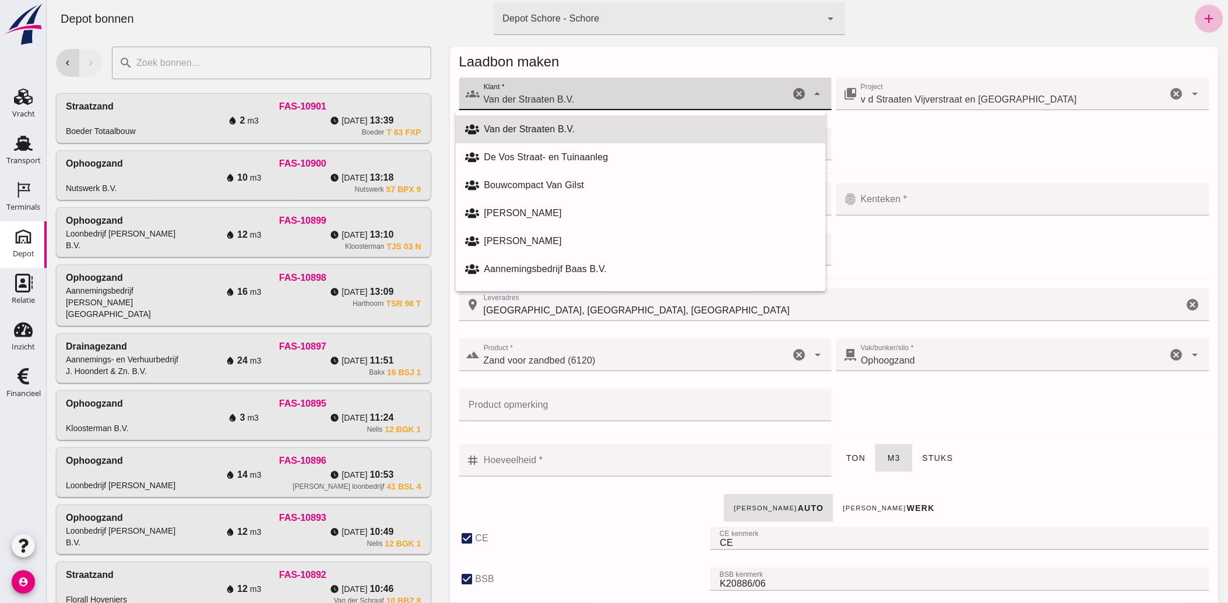
drag, startPoint x: 458, startPoint y: 100, endPoint x: 446, endPoint y: 101, distance: 11.7
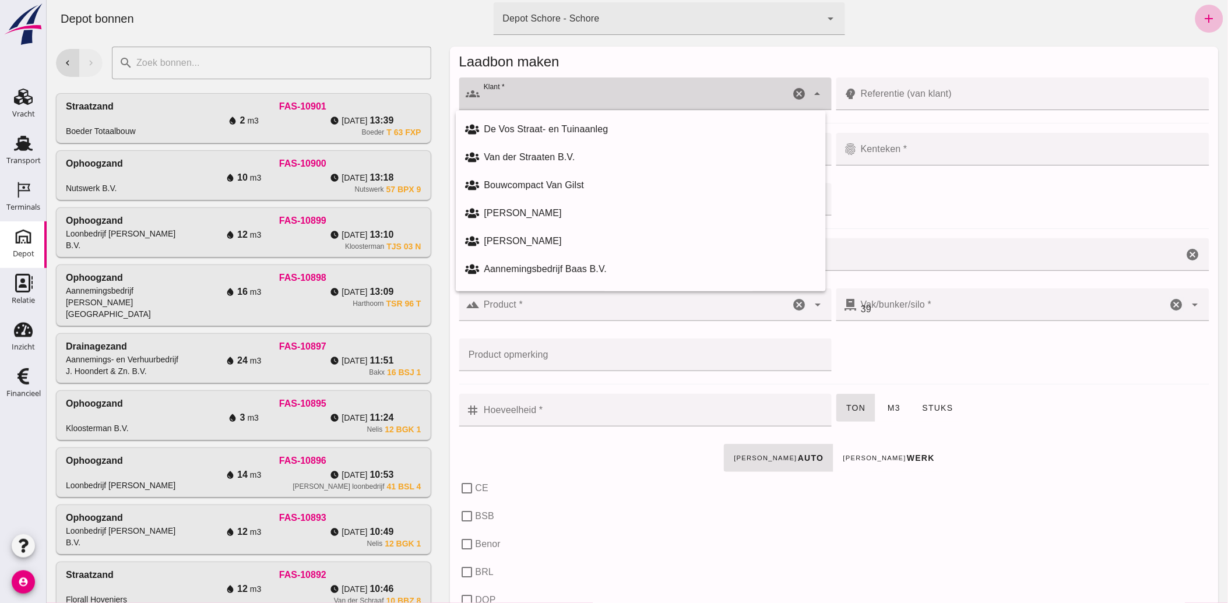
checkbox input "false"
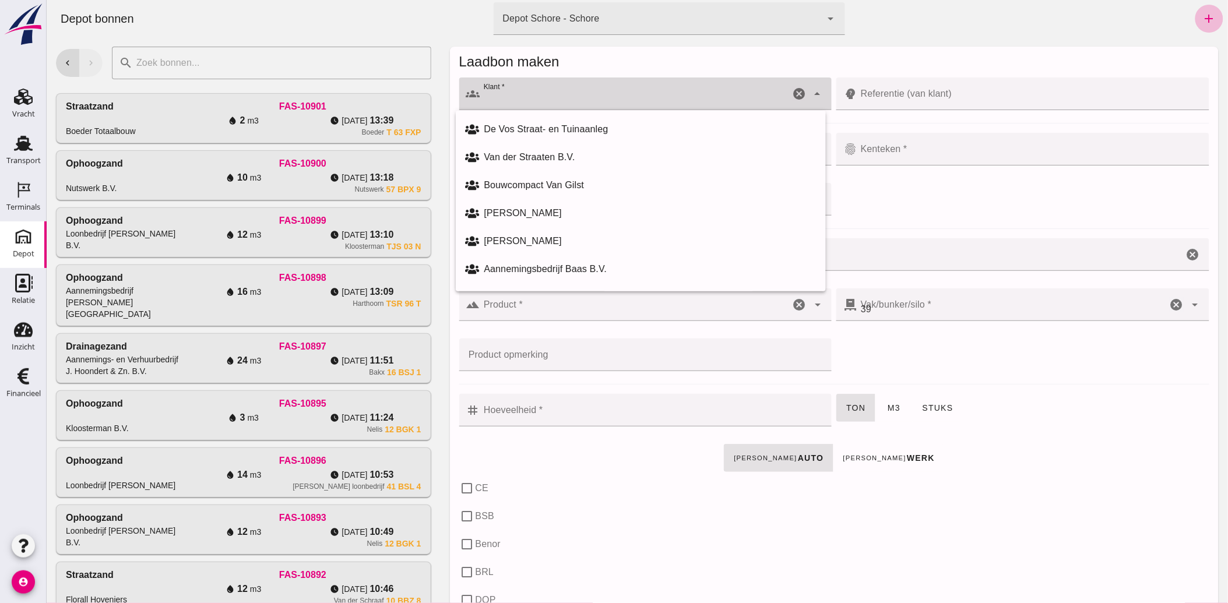
checkbox input "false"
click at [786, 70] on div "Laadbon maken" at bounding box center [834, 61] width 750 height 19
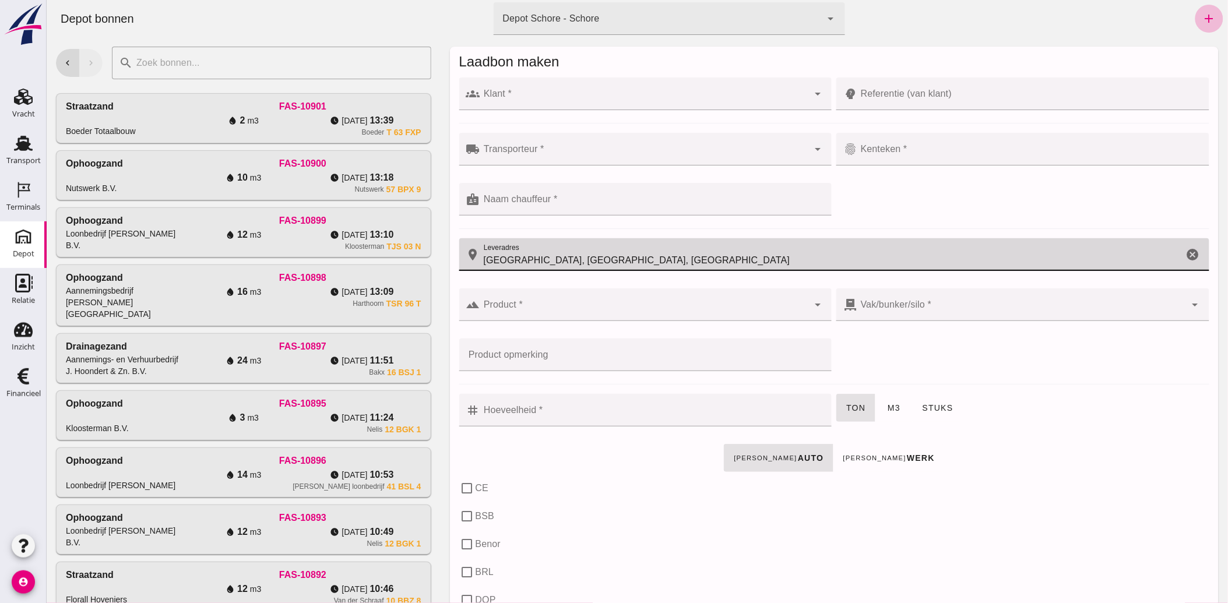
click at [620, 258] on input "[GEOGRAPHIC_DATA], [GEOGRAPHIC_DATA], [GEOGRAPHIC_DATA]" at bounding box center [831, 254] width 703 height 33
click at [1186, 249] on icon "cancel" at bounding box center [1193, 255] width 14 height 14
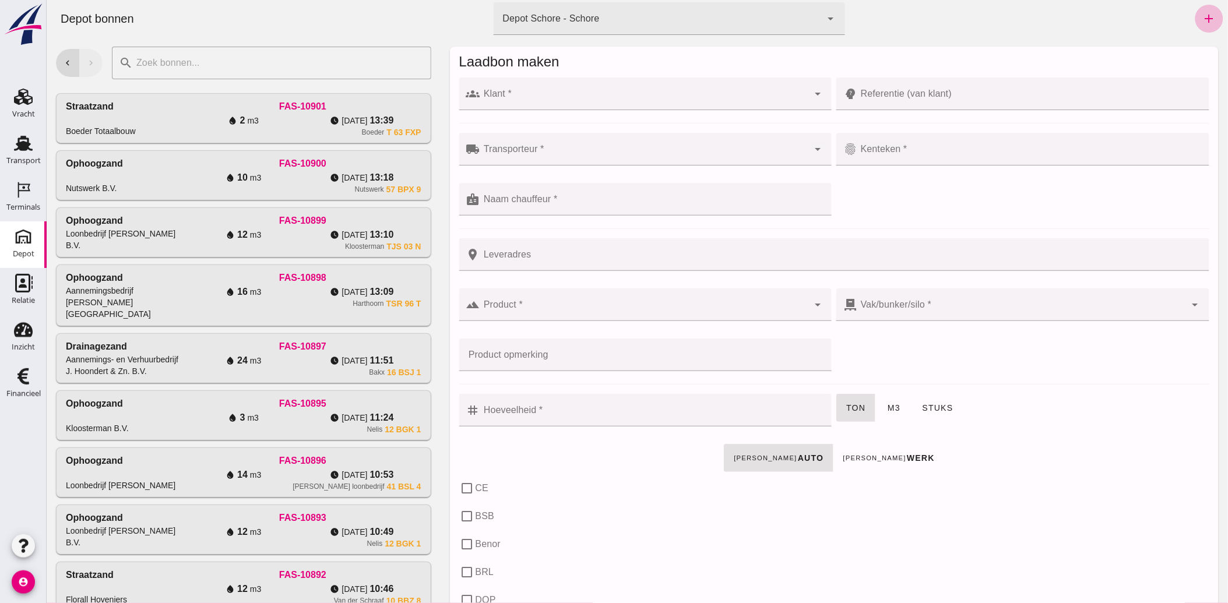
click at [1089, 437] on div "ton m3 stuks" at bounding box center [1022, 417] width 378 height 50
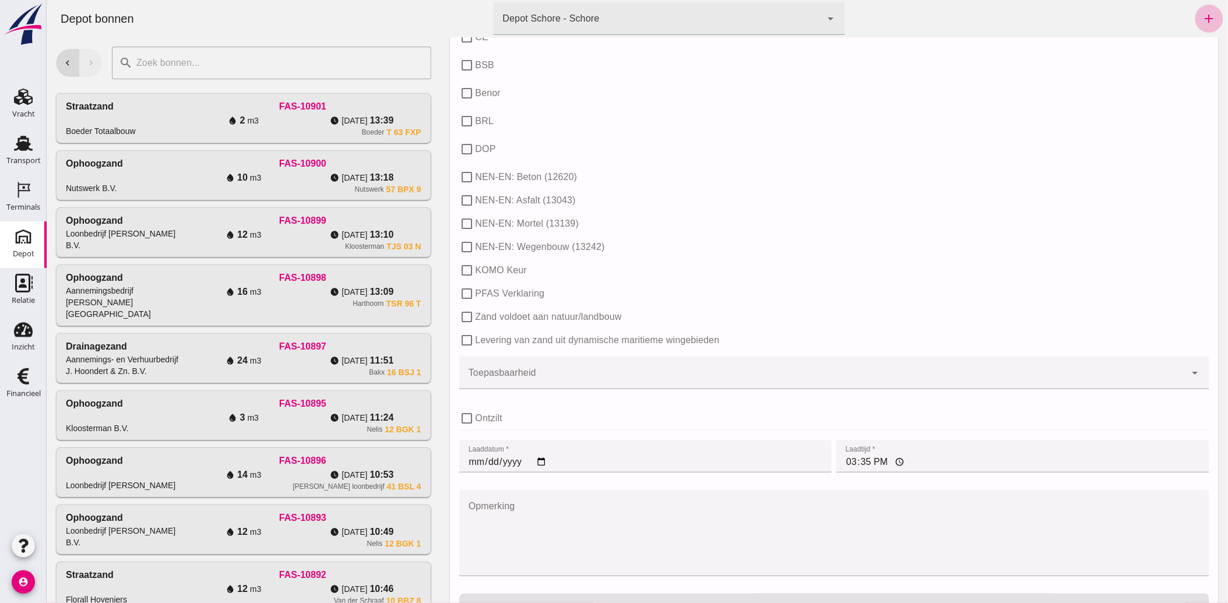
scroll to position [601, 0]
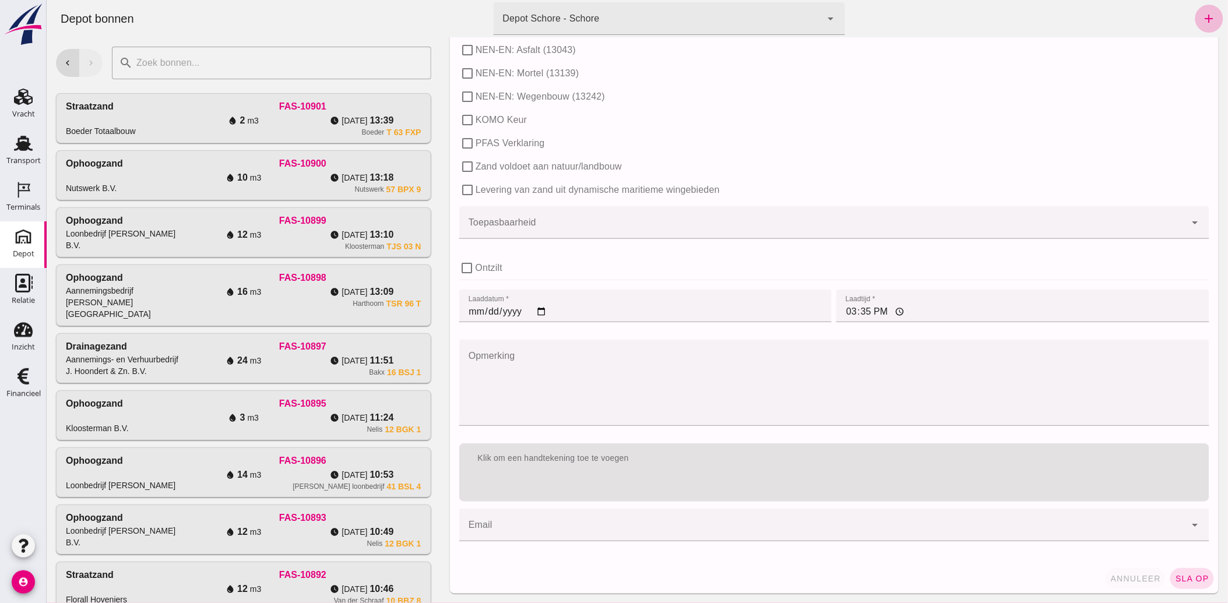
click at [1132, 578] on span "annuleer" at bounding box center [1135, 578] width 51 height 9
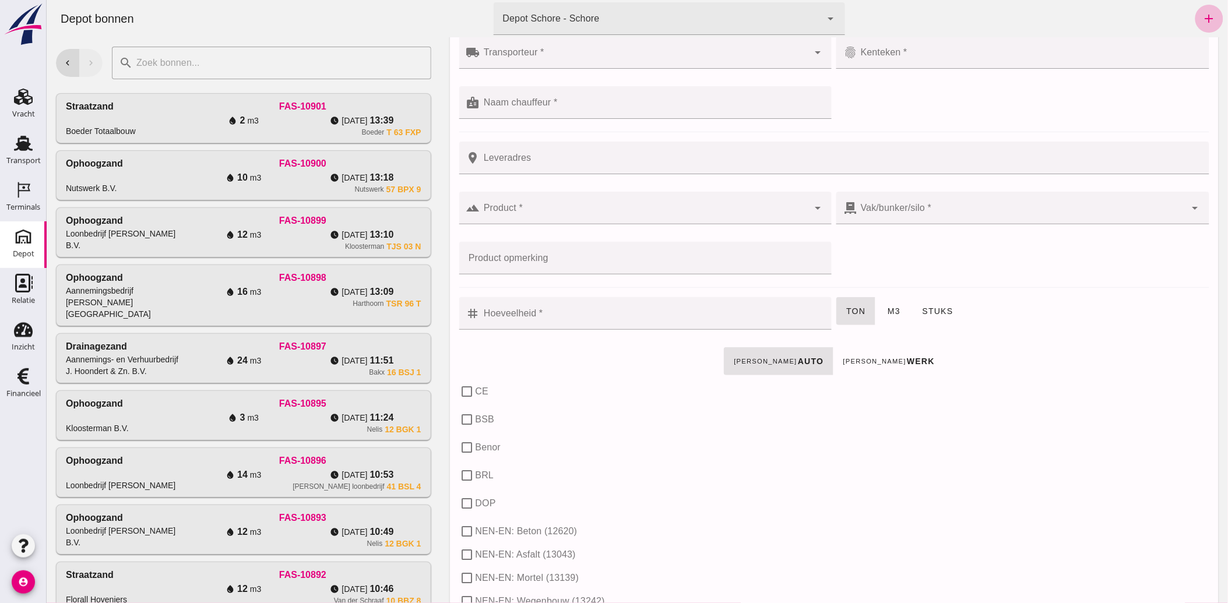
scroll to position [0, 0]
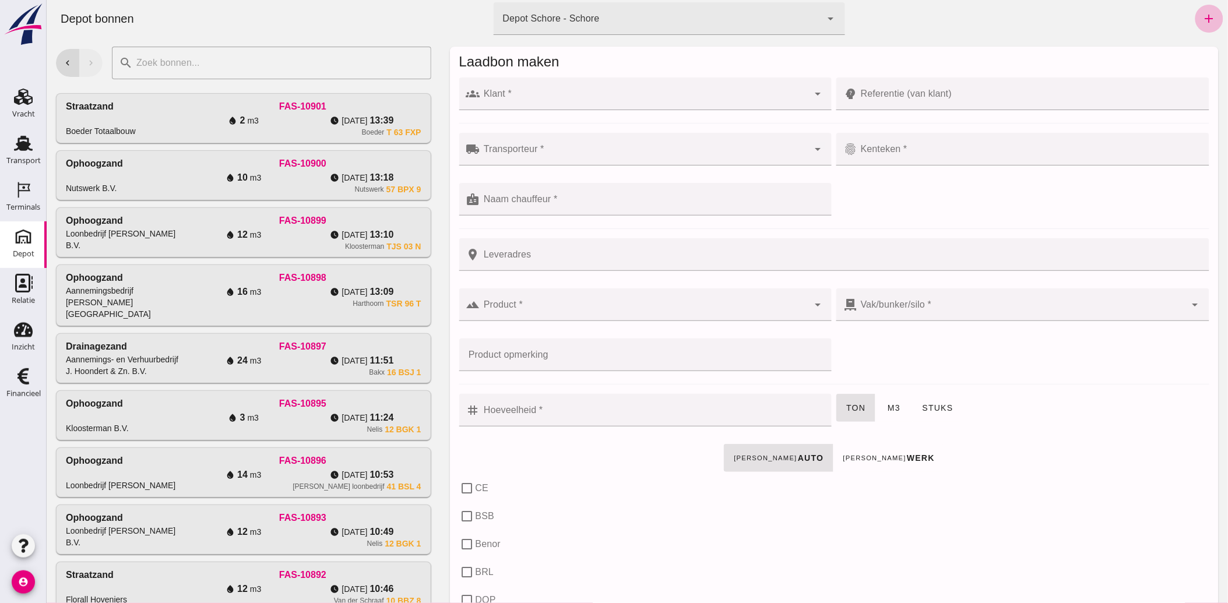
drag, startPoint x: 19, startPoint y: 371, endPoint x: 110, endPoint y: 326, distance: 100.9
click at [19, 371] on icon "Financieel" at bounding box center [23, 376] width 19 height 19
